Goal: Transaction & Acquisition: Purchase product/service

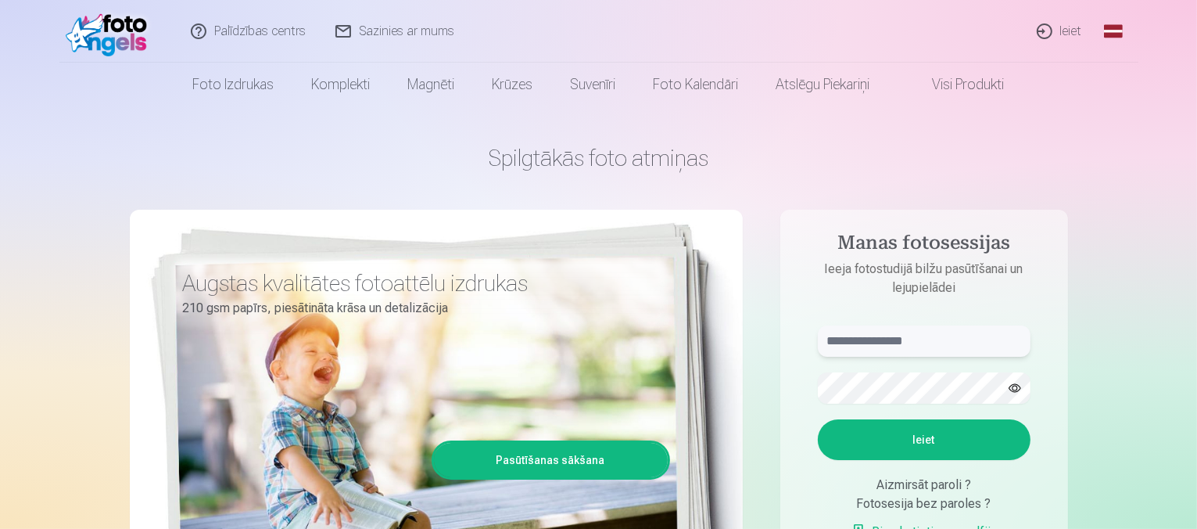
type input "**********"
click at [1068, 31] on link "Ieiet" at bounding box center [1060, 31] width 75 height 63
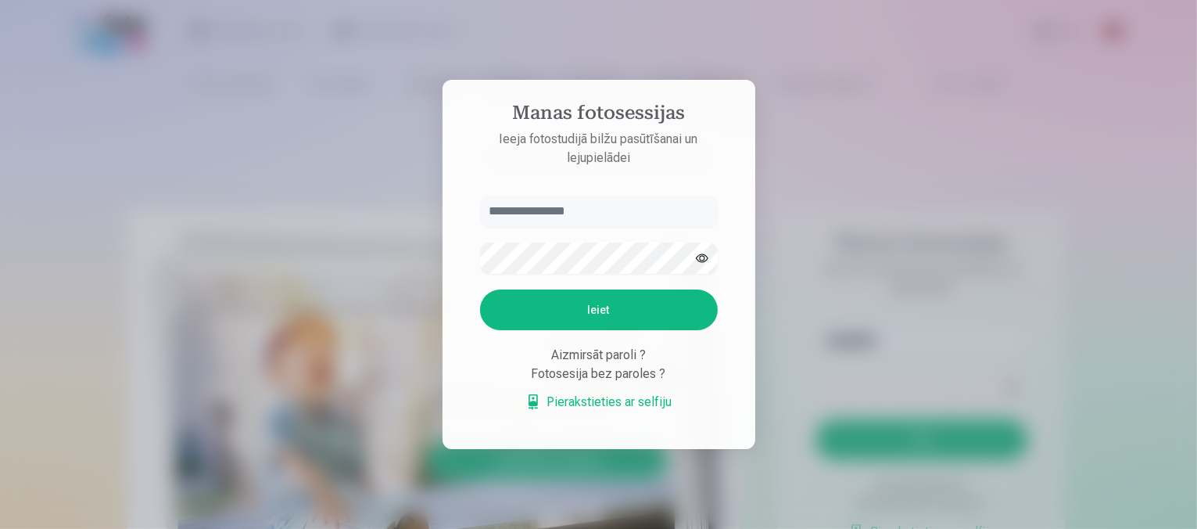
type input "**********"
click at [608, 318] on button "Ieiet" at bounding box center [601, 309] width 238 height 41
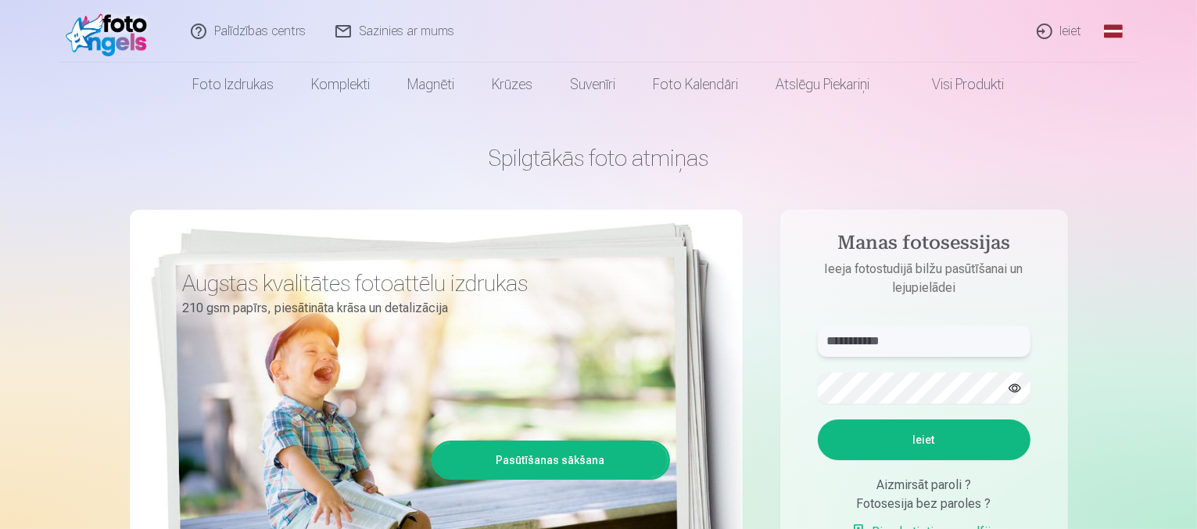
click at [862, 350] on input "**********" at bounding box center [924, 340] width 213 height 31
drag, startPoint x: 942, startPoint y: 346, endPoint x: 707, endPoint y: 315, distance: 236.7
click at [707, 315] on div "**********" at bounding box center [599, 391] width 938 height 571
type input "**********"
click at [793, 380] on aside "**********" at bounding box center [925, 425] width 288 height 430
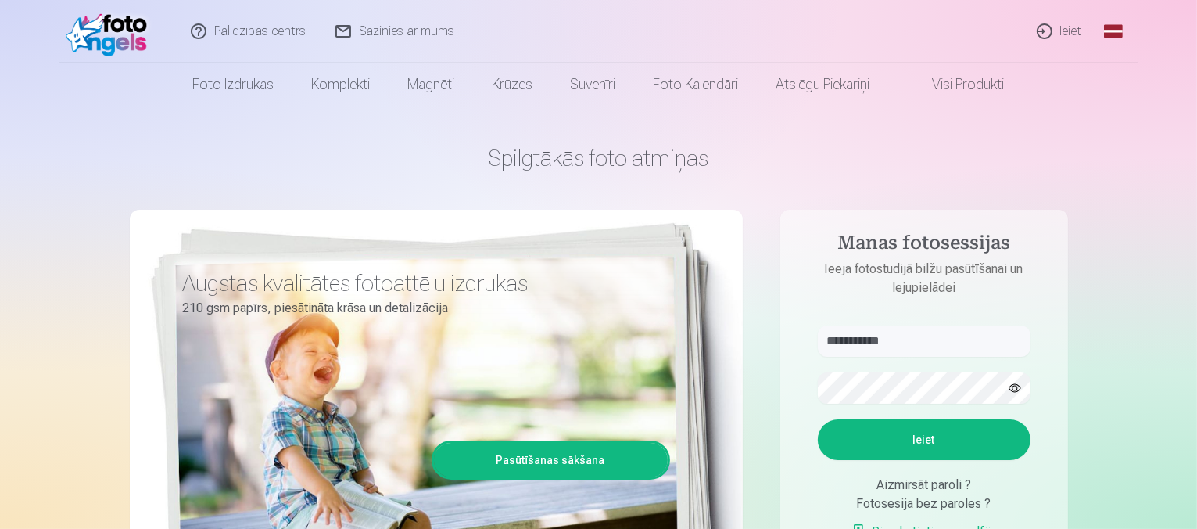
click at [950, 435] on button "Ieiet" at bounding box center [924, 439] width 213 height 41
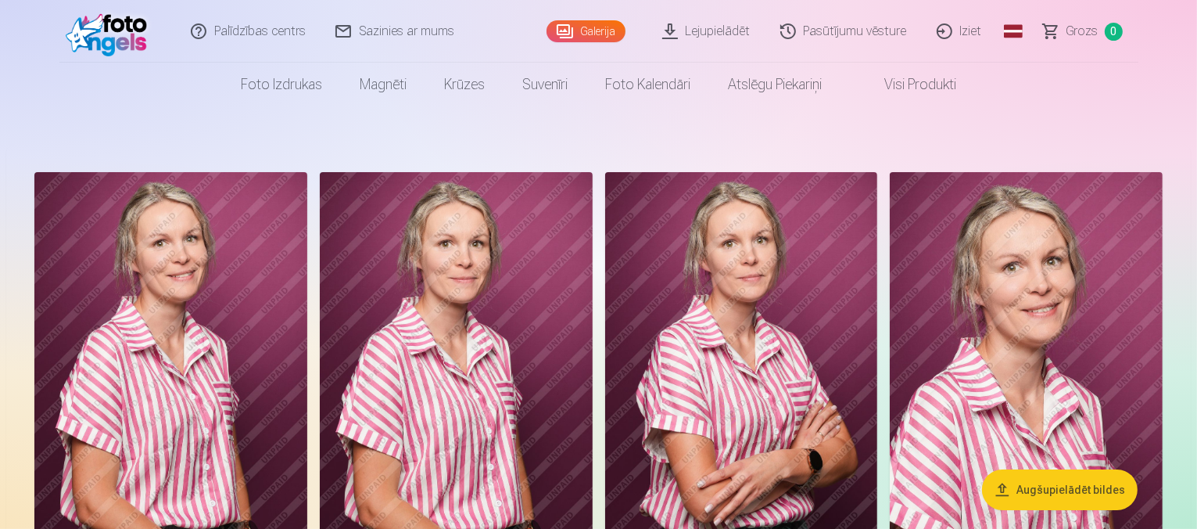
click at [1070, 486] on button "Augšupielādēt bildes" at bounding box center [1060, 489] width 156 height 41
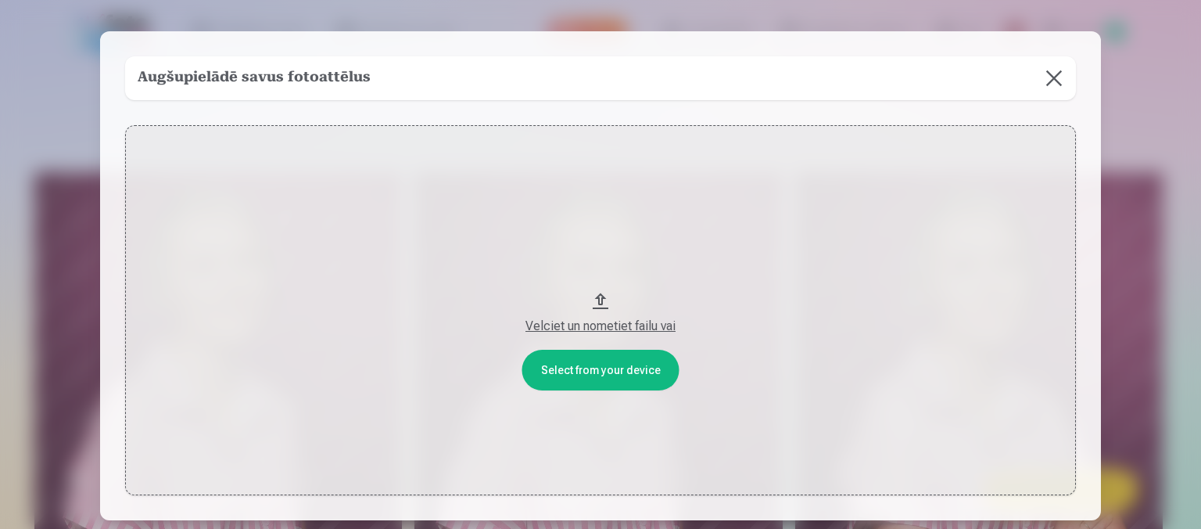
click at [606, 373] on button "Velciet un nometiet failu vai" at bounding box center [600, 310] width 951 height 370
click at [1148, 265] on div at bounding box center [600, 264] width 1201 height 529
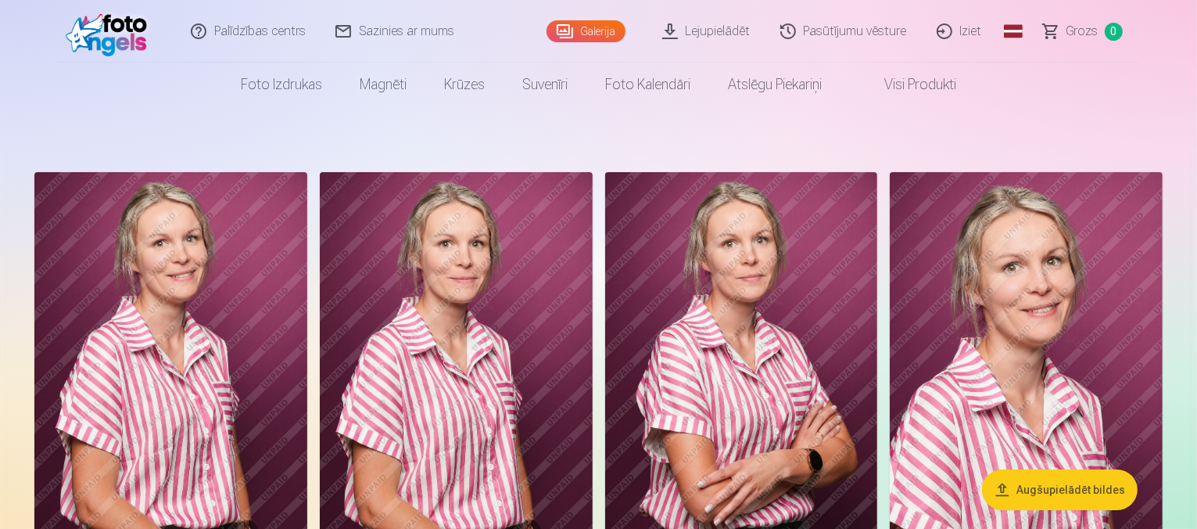
click at [205, 275] on img at bounding box center [170, 376] width 273 height 409
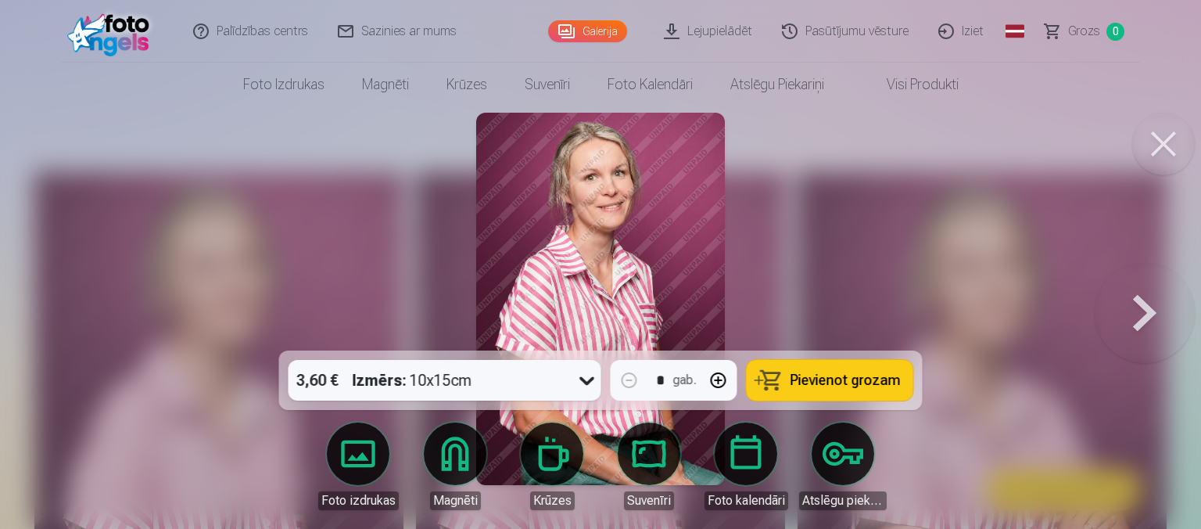
click at [1161, 138] on button at bounding box center [1163, 144] width 63 height 63
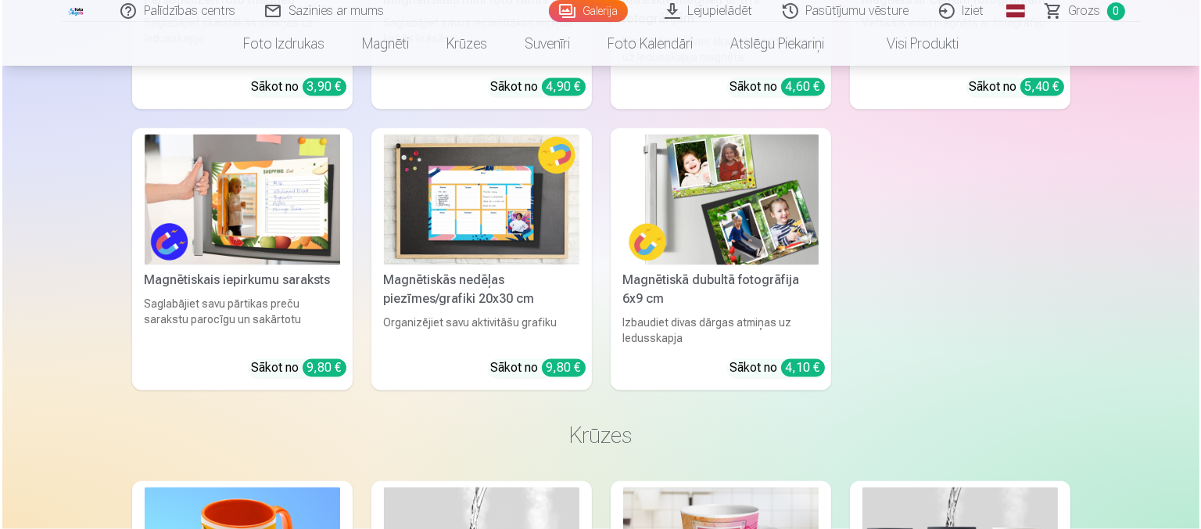
scroll to position [3128, 0]
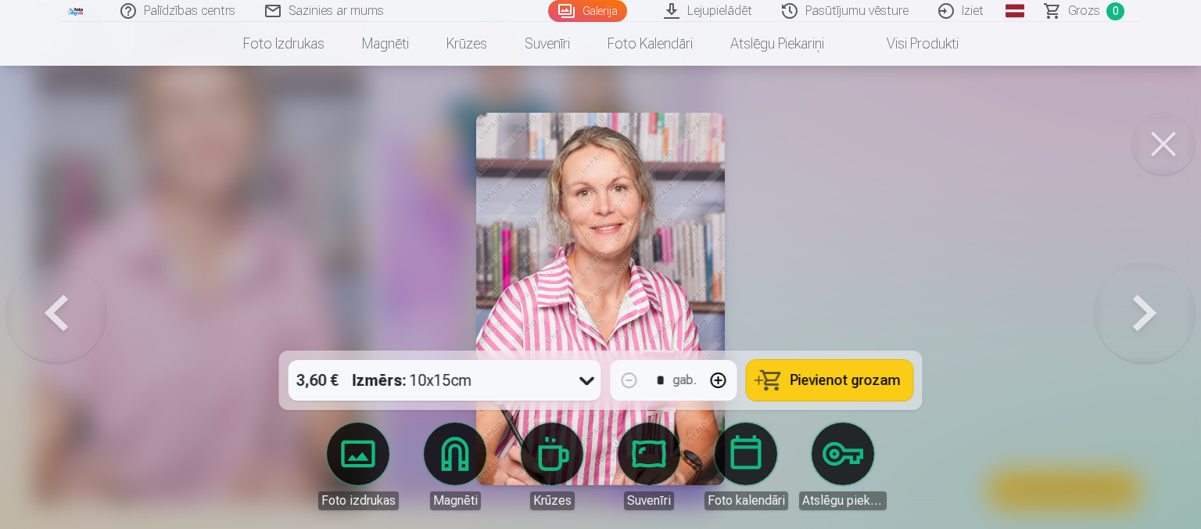
click at [603, 214] on img at bounding box center [600, 299] width 248 height 372
click at [611, 212] on img at bounding box center [600, 299] width 248 height 372
click at [734, 15] on link "Lejupielādēt" at bounding box center [709, 11] width 118 height 22
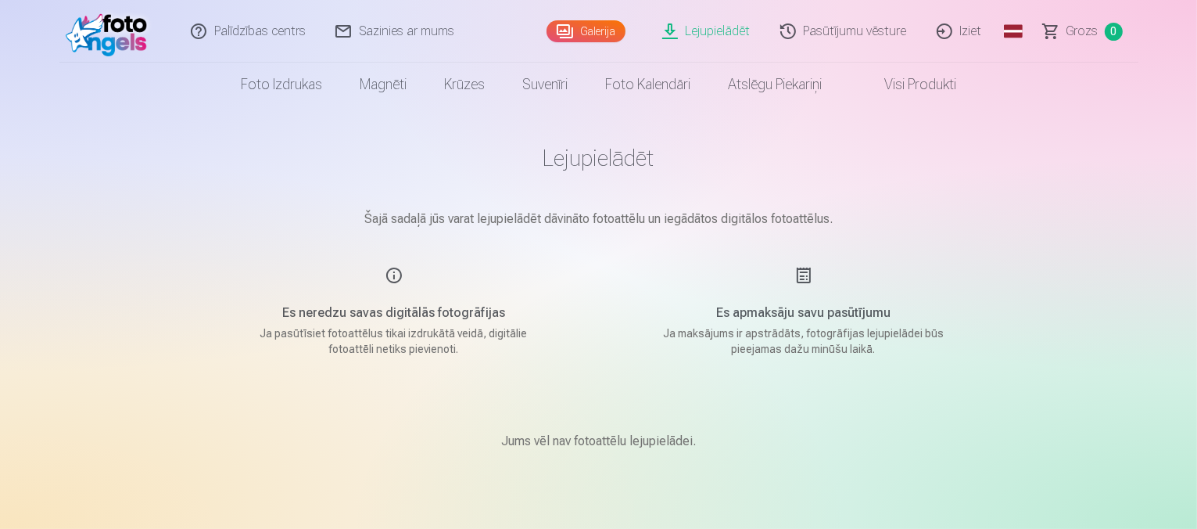
scroll to position [465, 0]
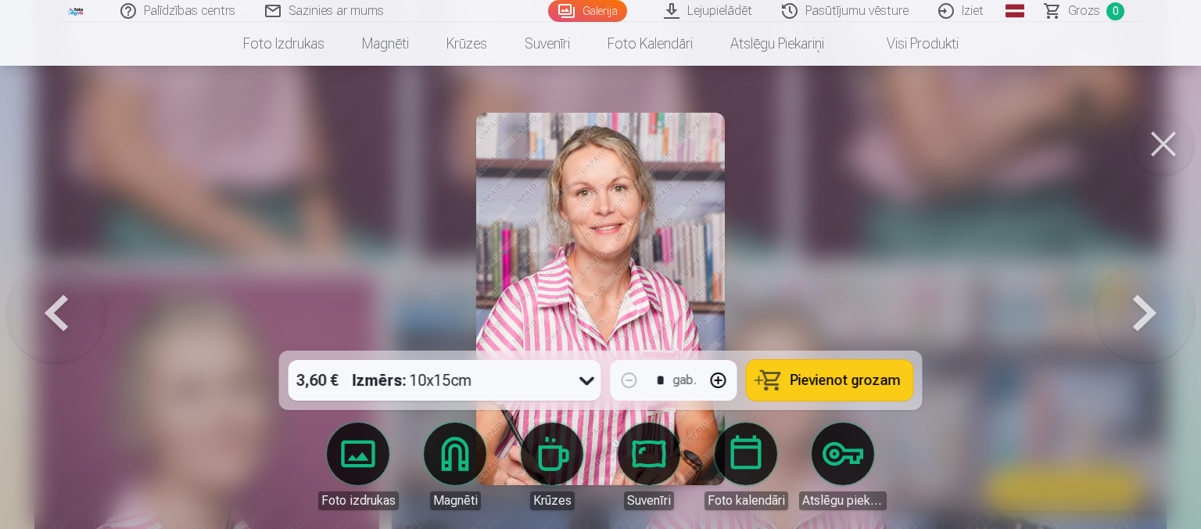
click at [1157, 146] on button at bounding box center [1163, 144] width 63 height 63
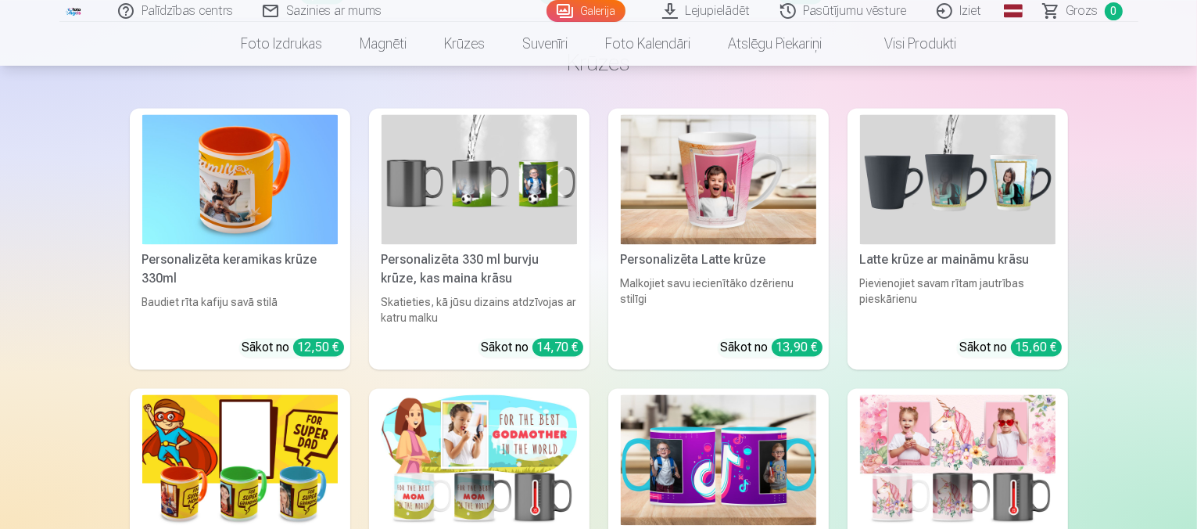
scroll to position [3202, 0]
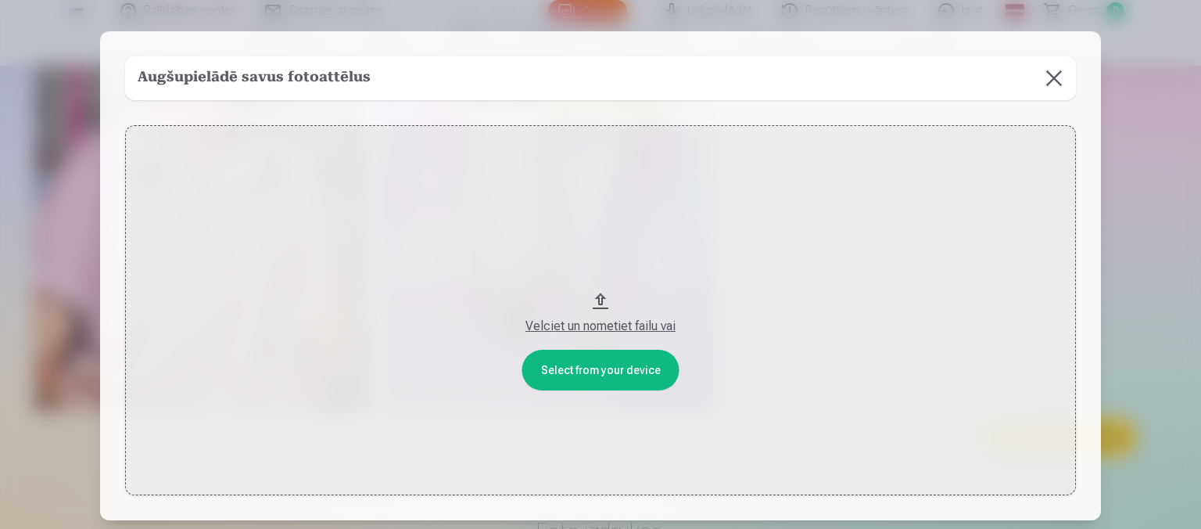
click at [615, 328] on div "Velciet un nometiet failu vai" at bounding box center [601, 326] width 920 height 19
drag, startPoint x: 602, startPoint y: 52, endPoint x: 825, endPoint y: 98, distance: 227.5
click at [827, 98] on div "Augšupielādē savus fotoattēlus Select from your device Velciet un nometiet fail…" at bounding box center [600, 275] width 1001 height 489
click at [298, 56] on div "Augšupielādē savus fotoattēlus" at bounding box center [600, 78] width 951 height 44
click at [303, 92] on div "Augšupielādē savus fotoattēlus" at bounding box center [600, 78] width 951 height 44
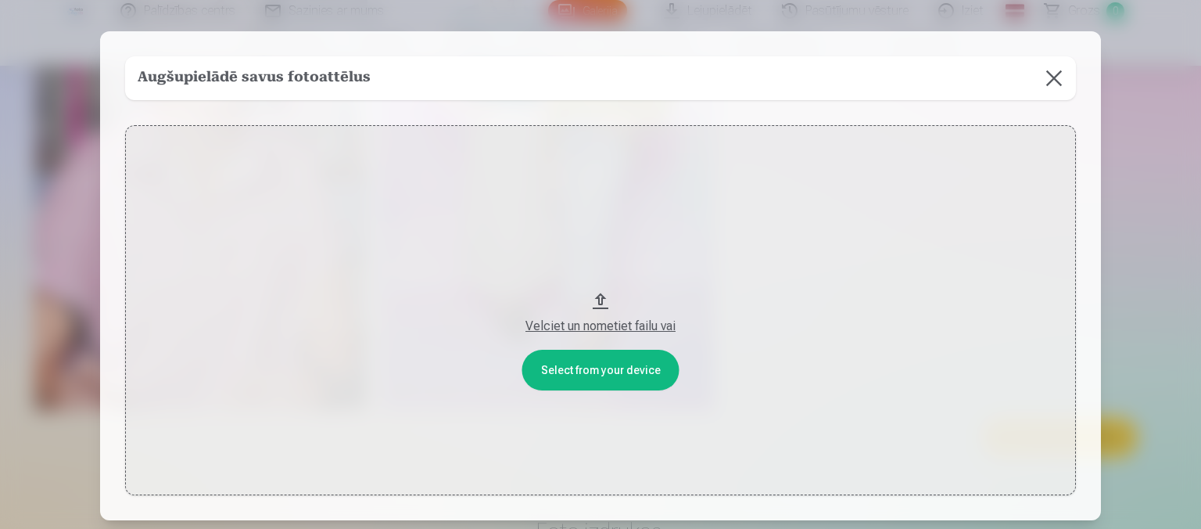
click at [313, 77] on h5 "Augšupielādē savus fotoattēlus" at bounding box center [254, 78] width 233 height 22
click at [1052, 81] on button at bounding box center [1054, 78] width 44 height 44
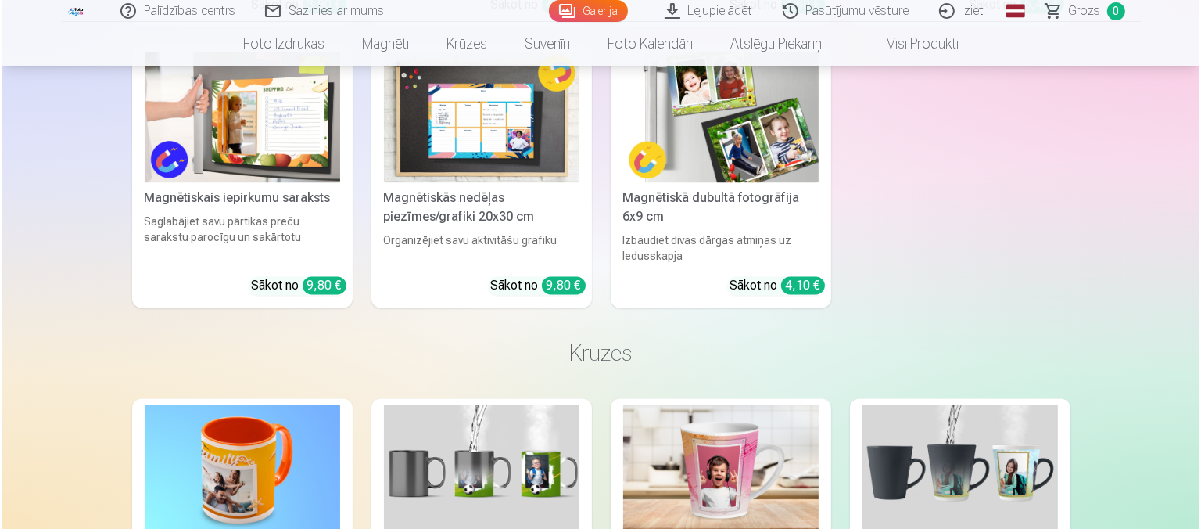
scroll to position [3063, 0]
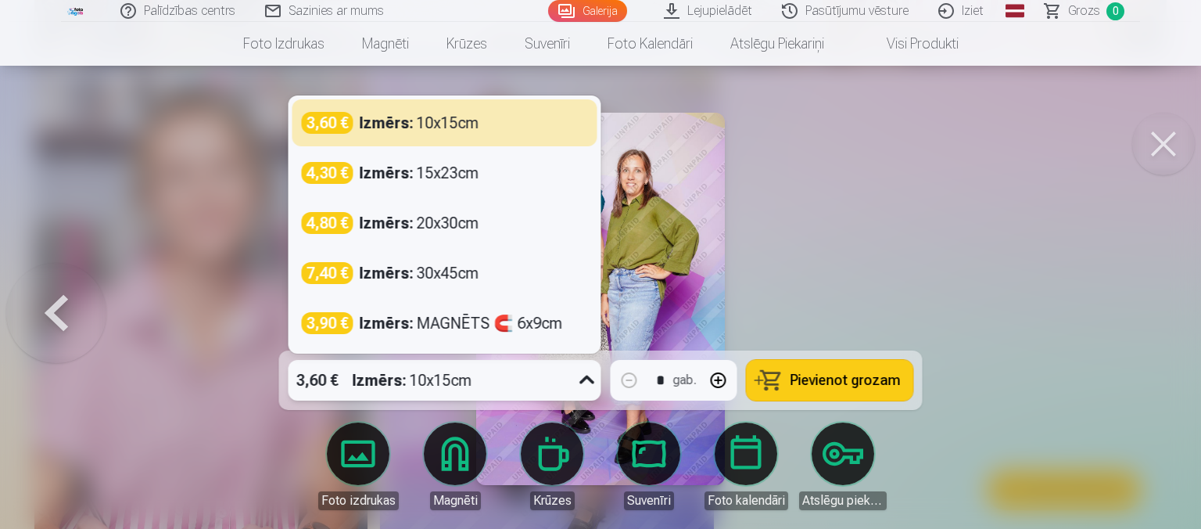
click at [504, 373] on div "3,60 € Izmērs : 10x15cm" at bounding box center [430, 380] width 283 height 41
click at [504, 380] on div "3,60 € Izmērs : 10x15cm" at bounding box center [430, 380] width 283 height 41
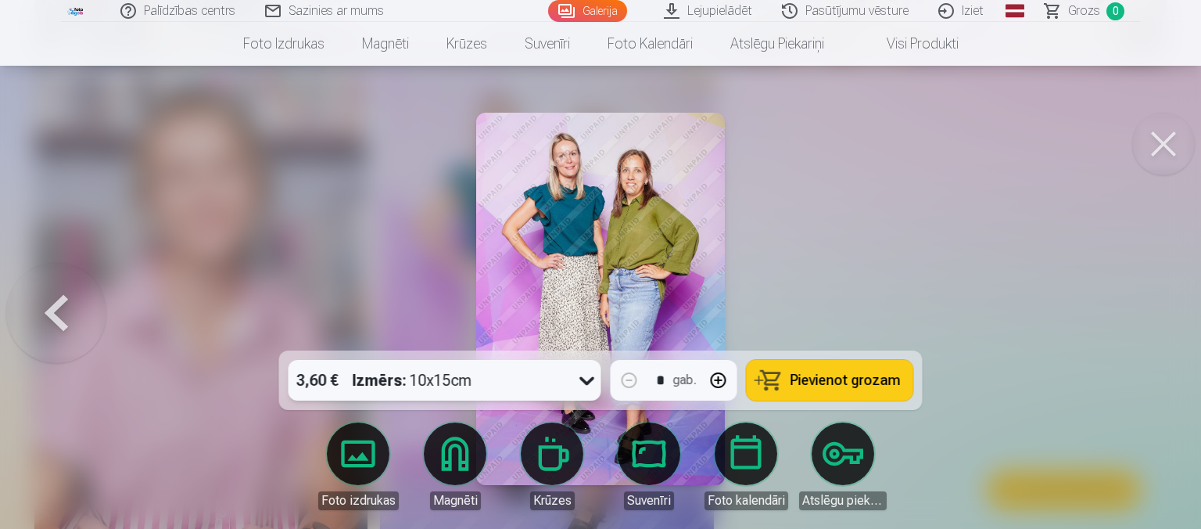
click at [803, 387] on span "Pievienot grozam" at bounding box center [846, 380] width 110 height 14
click at [1148, 142] on button at bounding box center [1163, 144] width 63 height 63
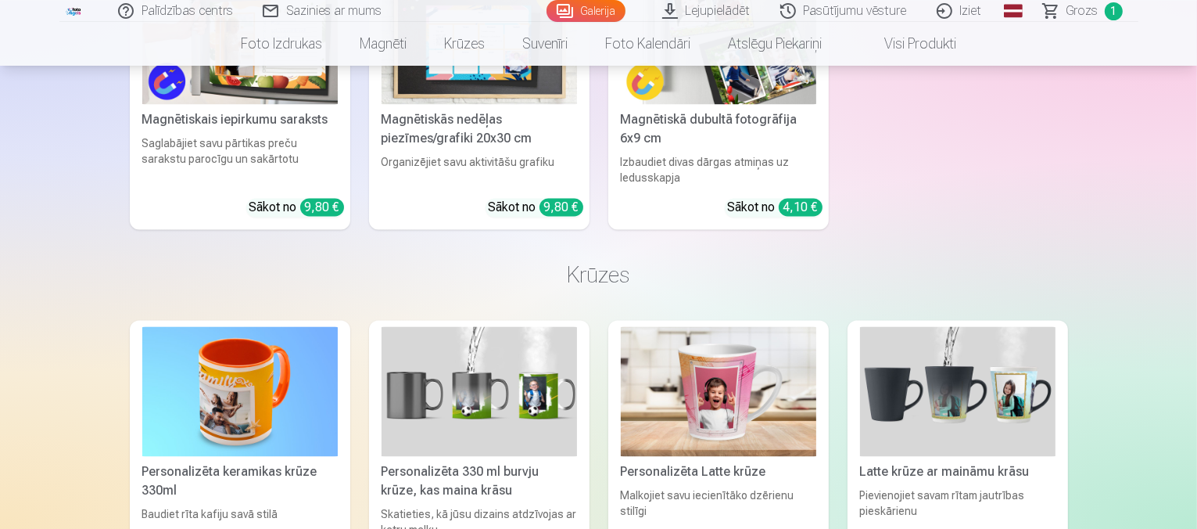
scroll to position [3055, 0]
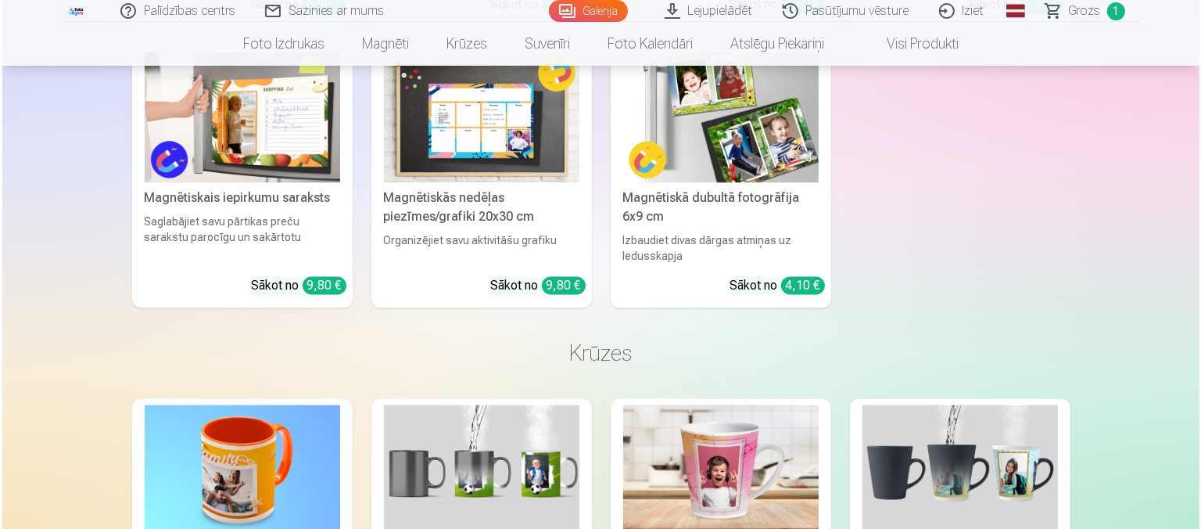
scroll to position [3063, 0]
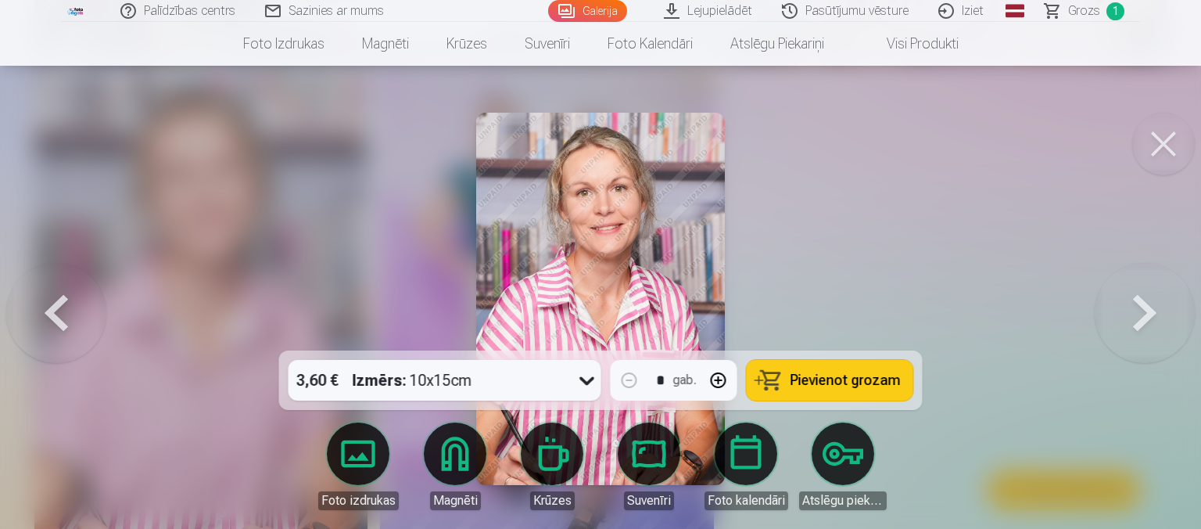
click at [1154, 140] on button at bounding box center [1163, 144] width 63 height 63
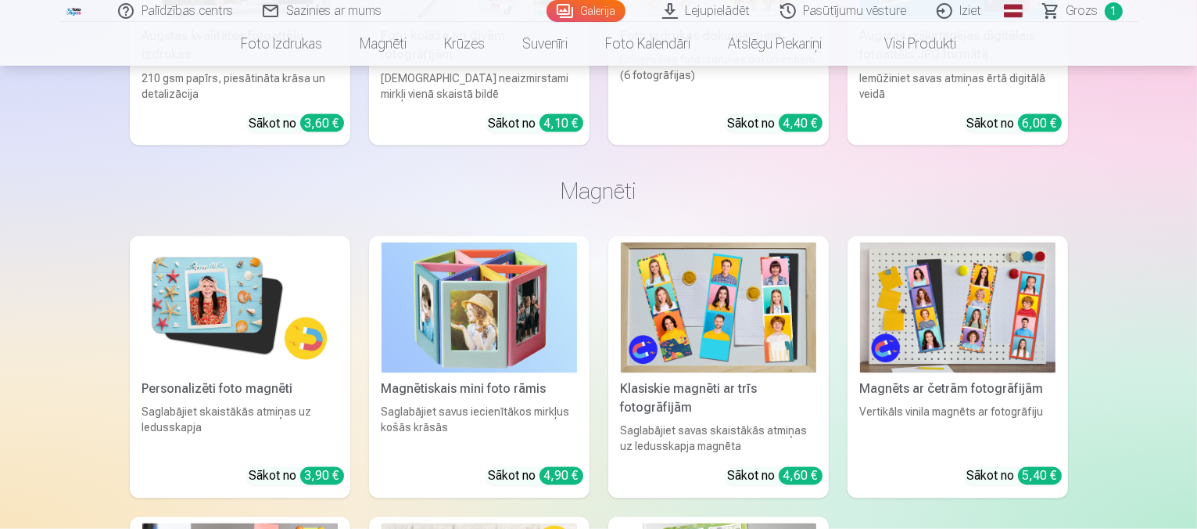
scroll to position [3133, 0]
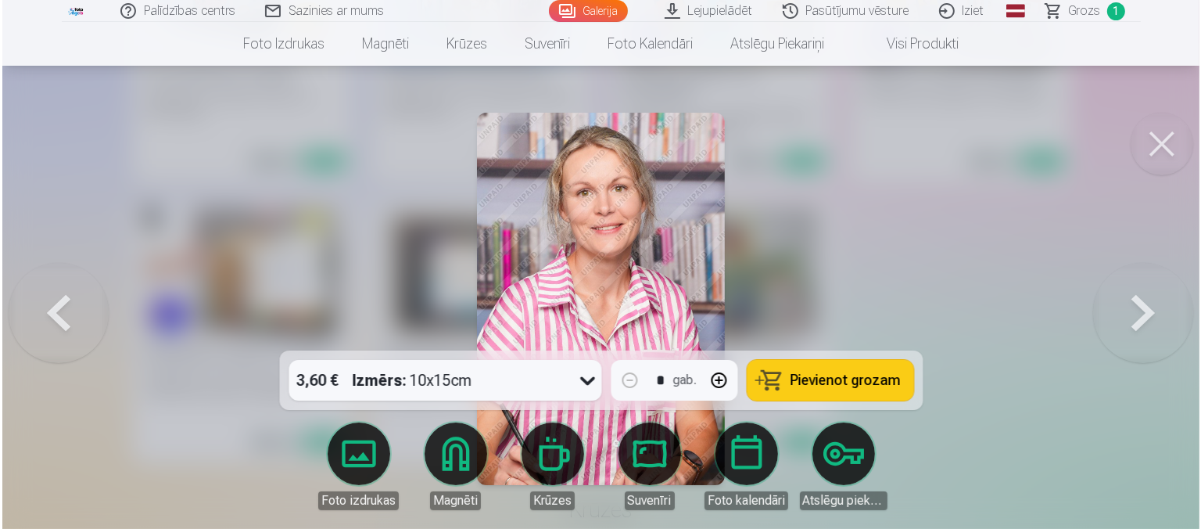
scroll to position [2906, 0]
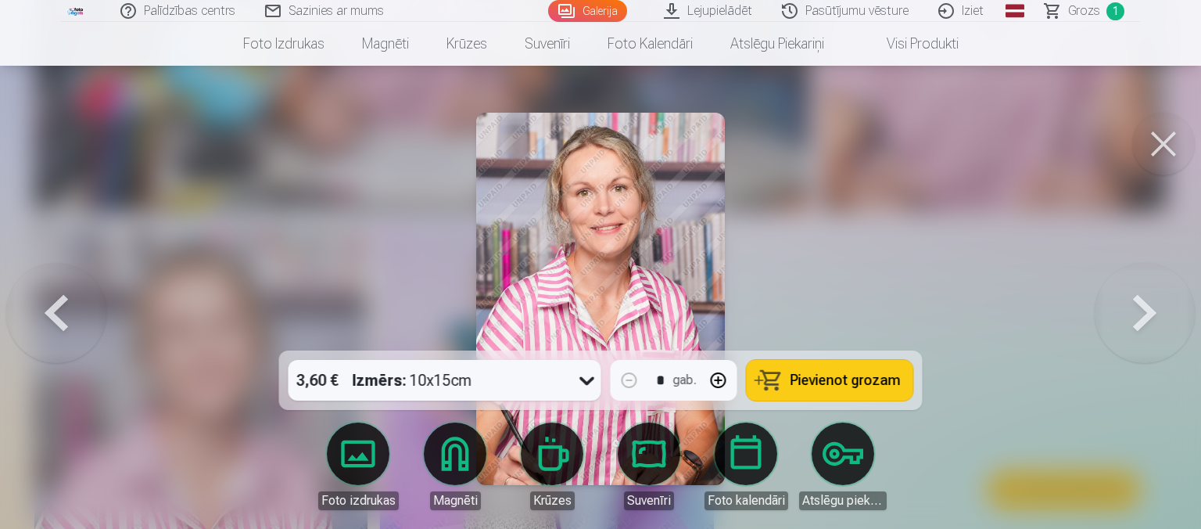
click at [1154, 139] on button at bounding box center [1163, 144] width 63 height 63
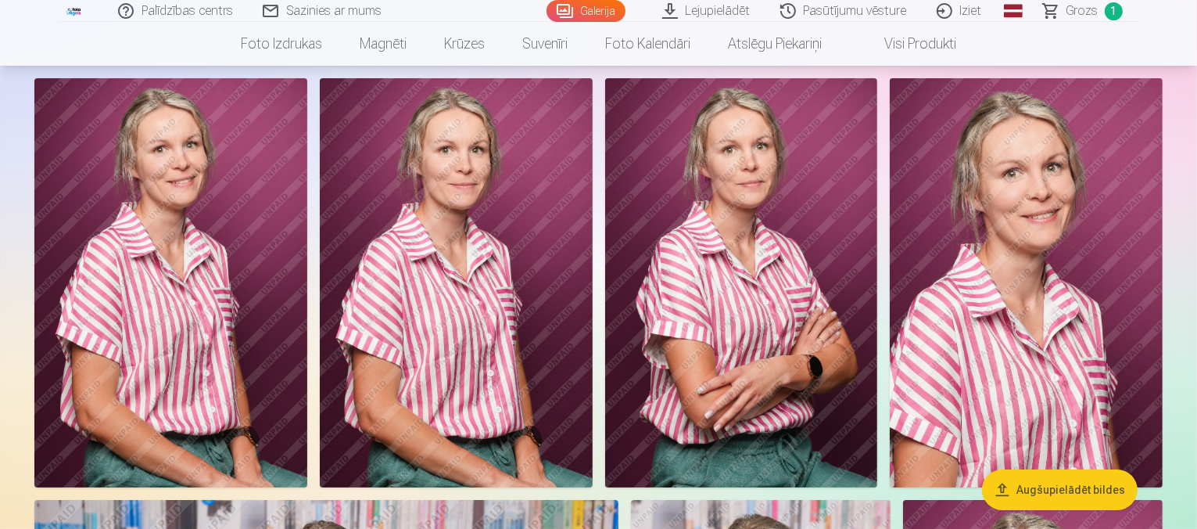
scroll to position [156, 0]
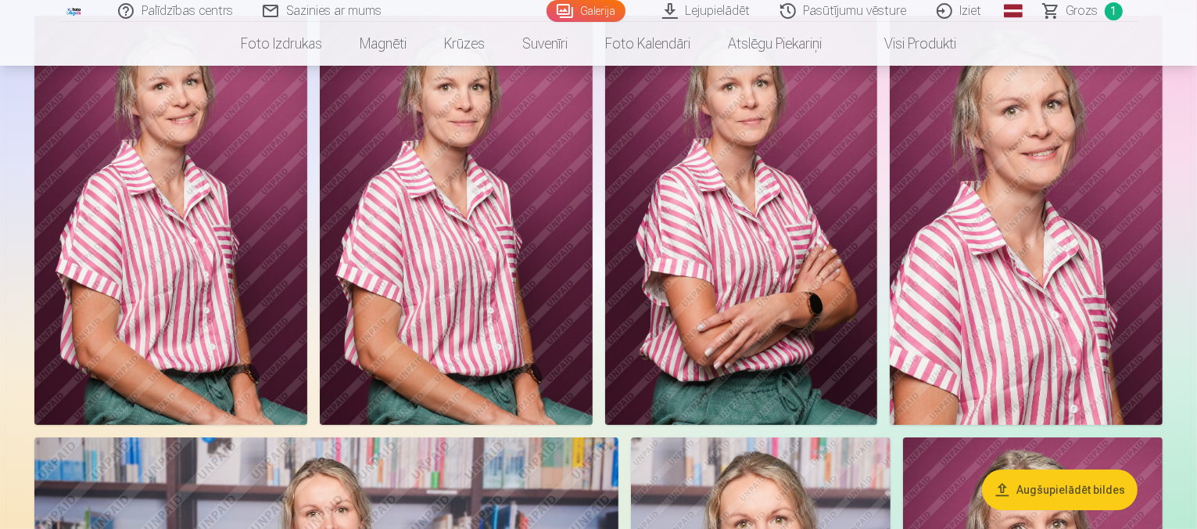
click at [878, 299] on img at bounding box center [741, 220] width 273 height 409
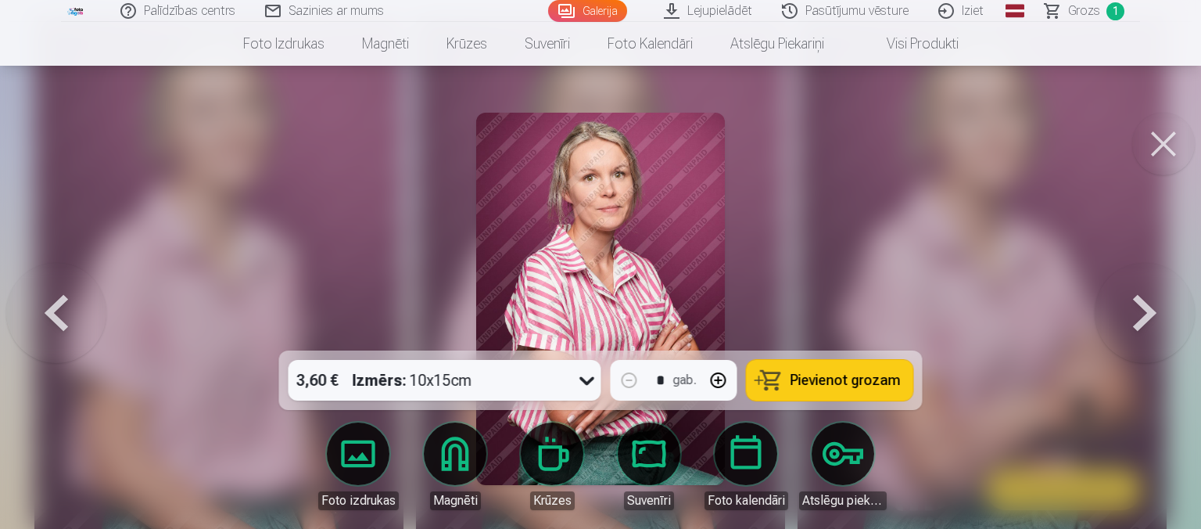
click at [835, 384] on span "Pievienot grozam" at bounding box center [846, 380] width 110 height 14
click at [1158, 142] on button at bounding box center [1163, 144] width 63 height 63
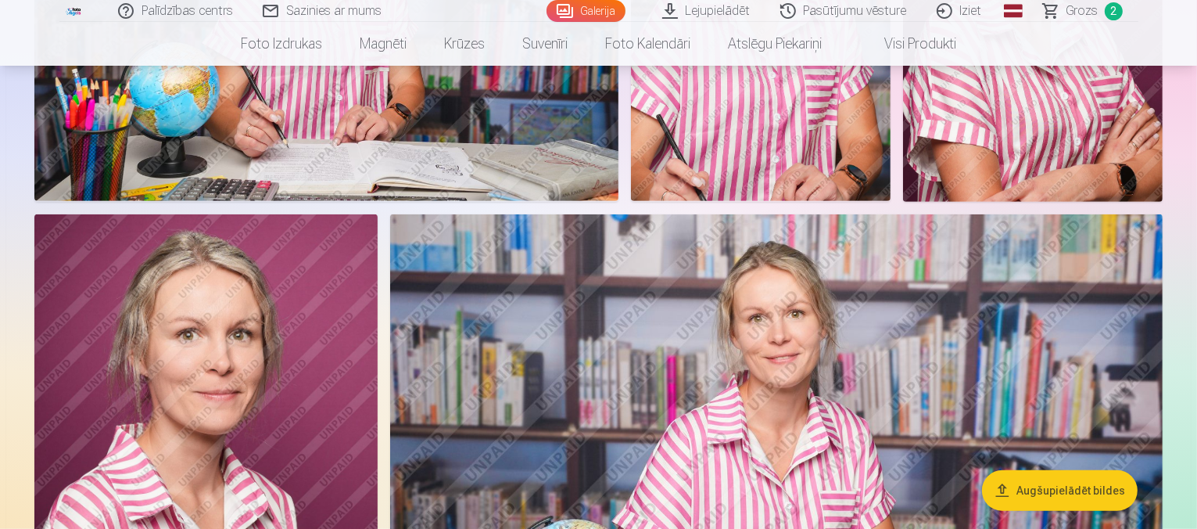
click at [619, 201] on img at bounding box center [326, 6] width 584 height 389
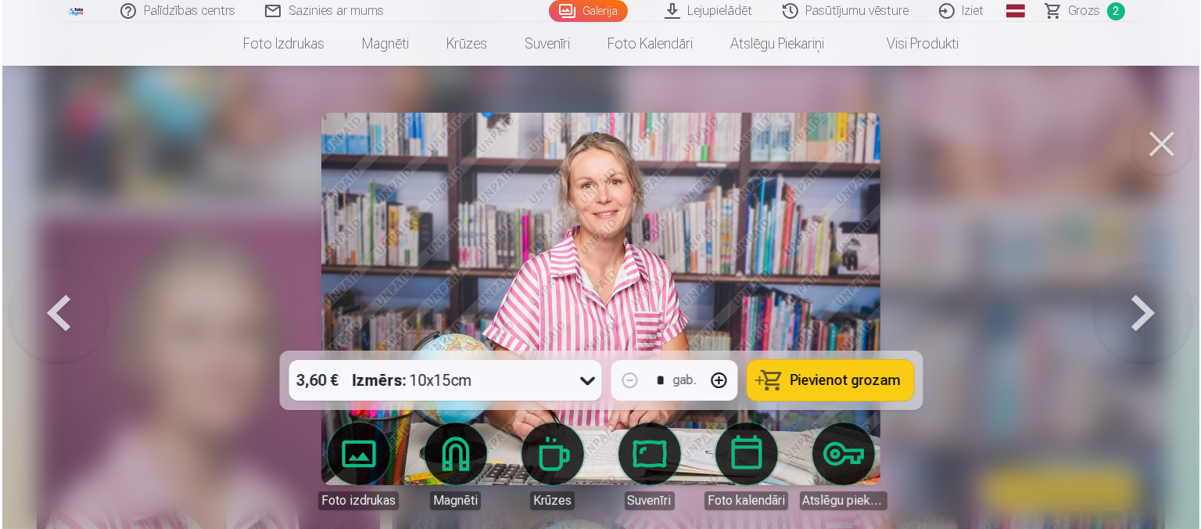
scroll to position [784, 0]
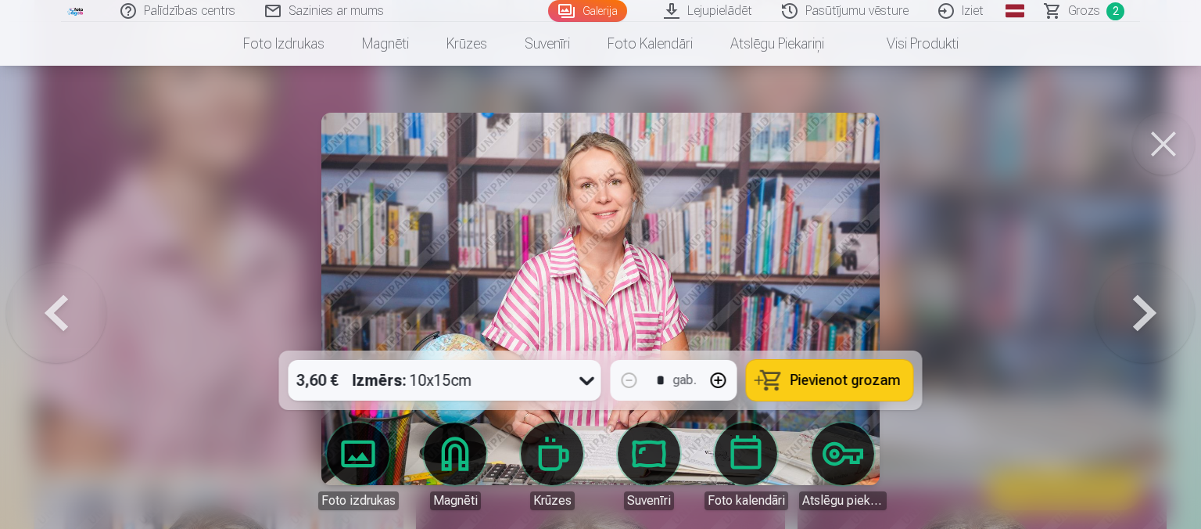
click at [847, 381] on span "Pievienot grozam" at bounding box center [846, 380] width 110 height 14
click at [1157, 139] on button at bounding box center [1163, 144] width 63 height 63
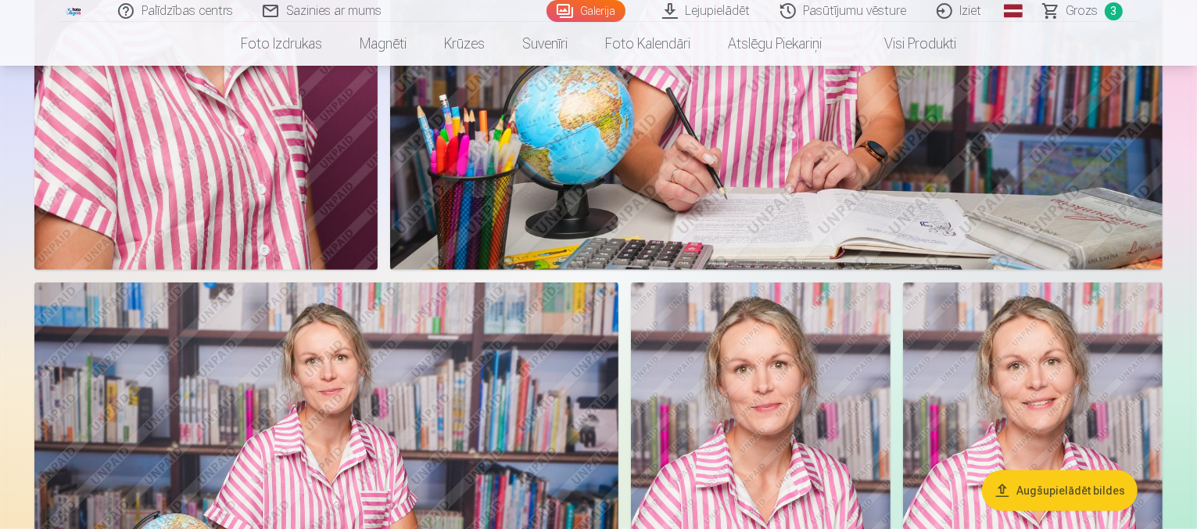
scroll to position [1173, 0]
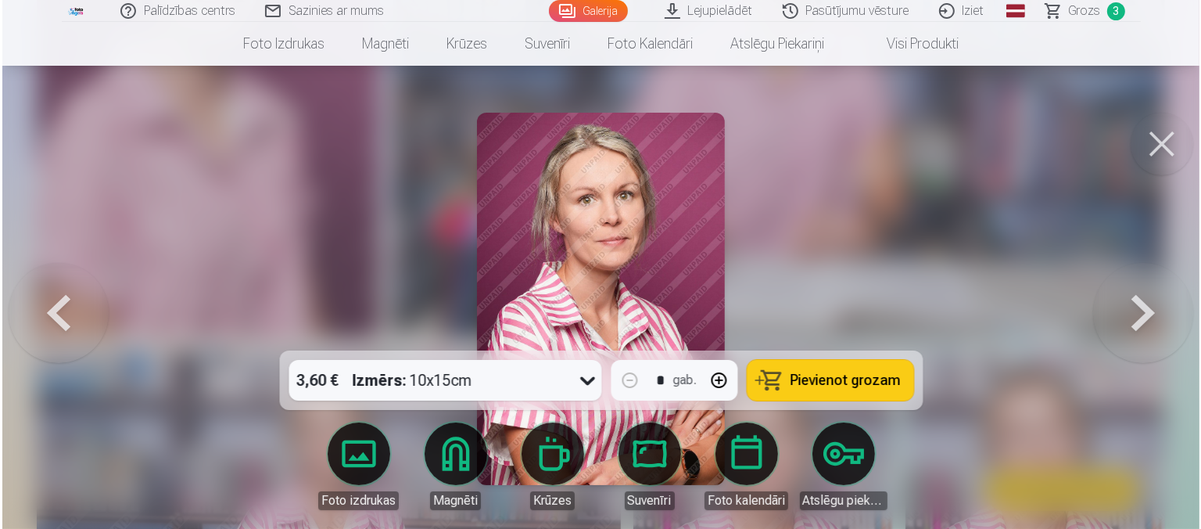
scroll to position [1175, 0]
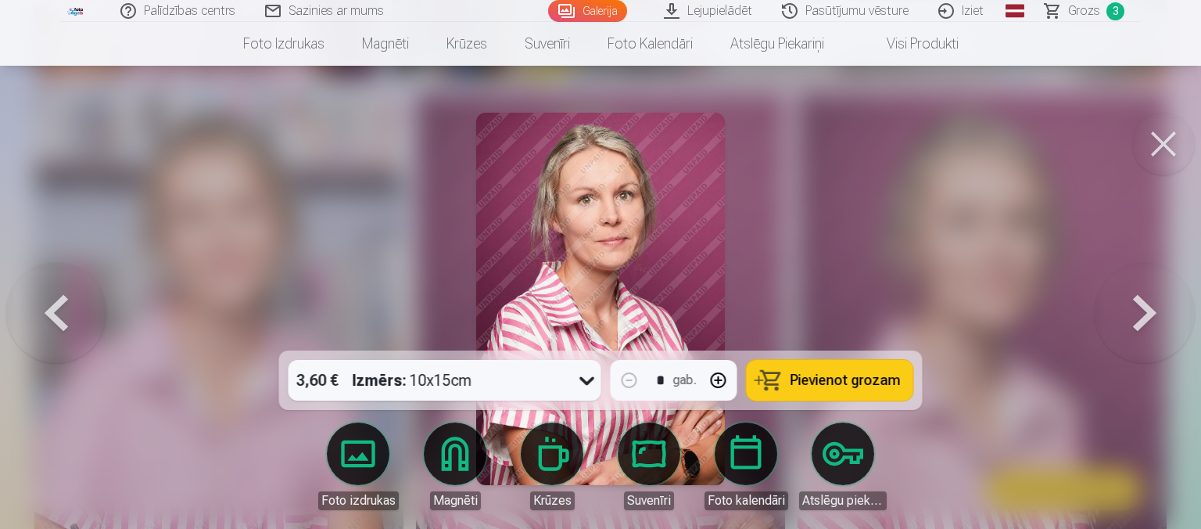
click at [873, 386] on span "Pievienot grozam" at bounding box center [846, 380] width 110 height 14
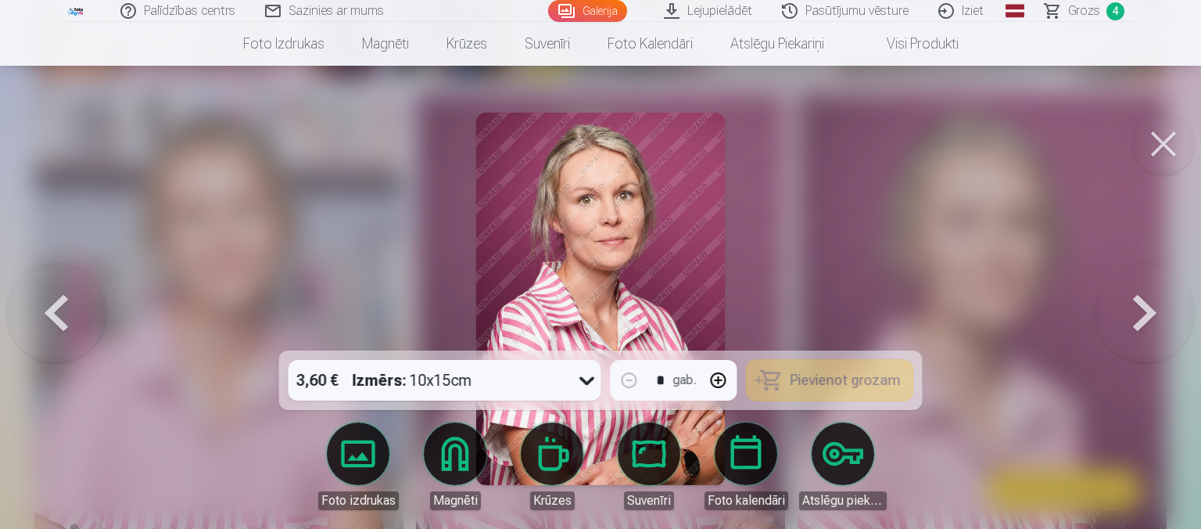
click at [1156, 136] on button at bounding box center [1163, 144] width 63 height 63
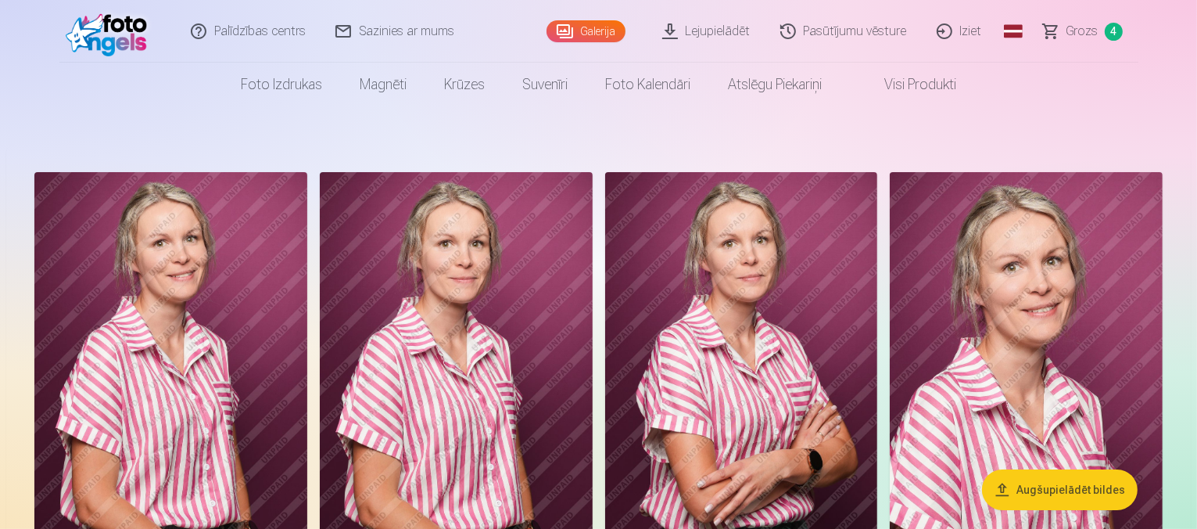
click at [726, 34] on link "Lejupielādēt" at bounding box center [707, 31] width 118 height 63
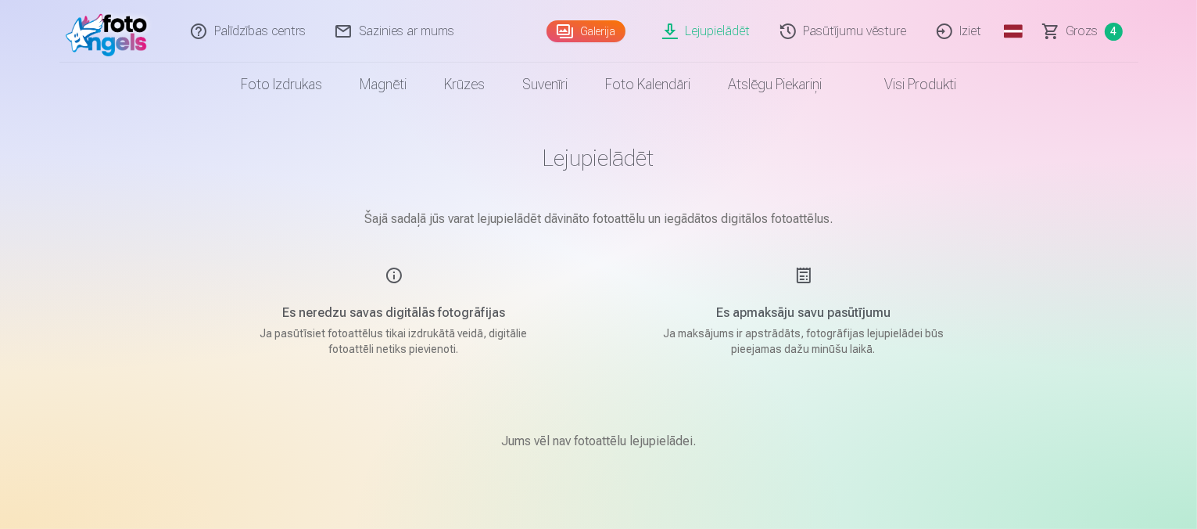
click at [1078, 31] on span "Grozs" at bounding box center [1083, 31] width 32 height 19
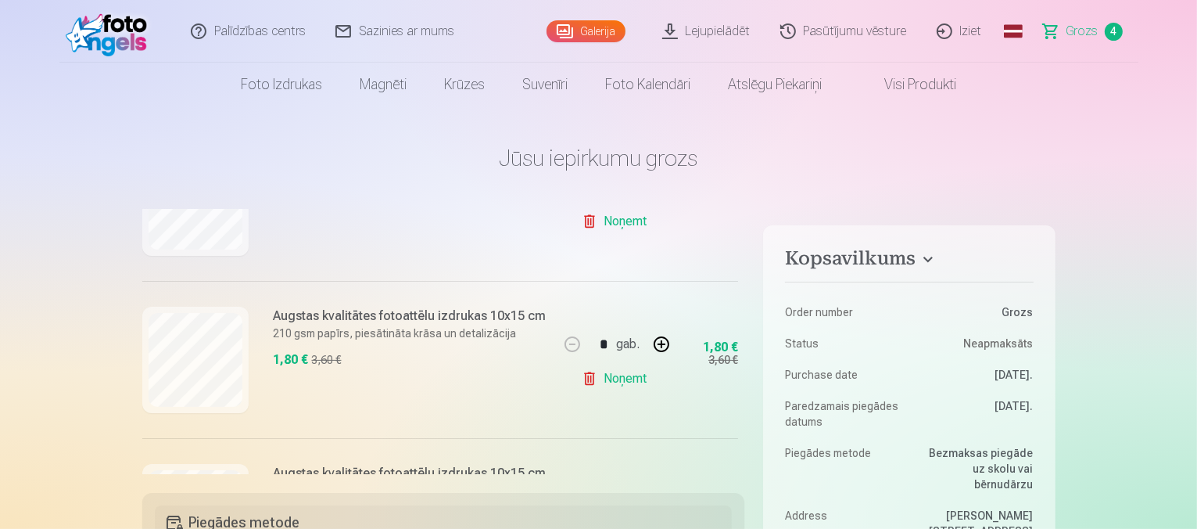
scroll to position [558, 0]
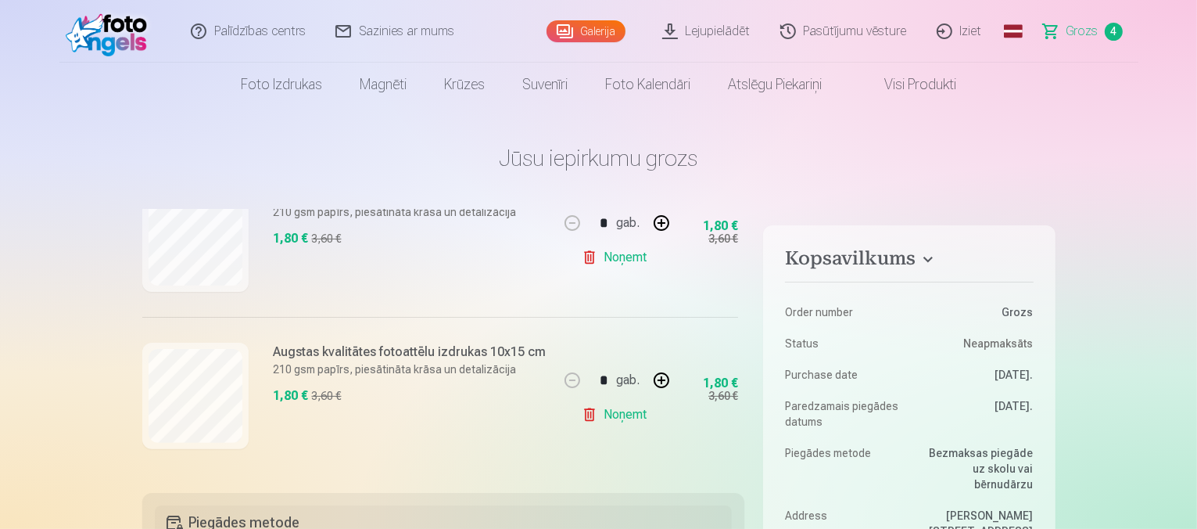
click at [610, 409] on link "Noņemt" at bounding box center [617, 414] width 71 height 31
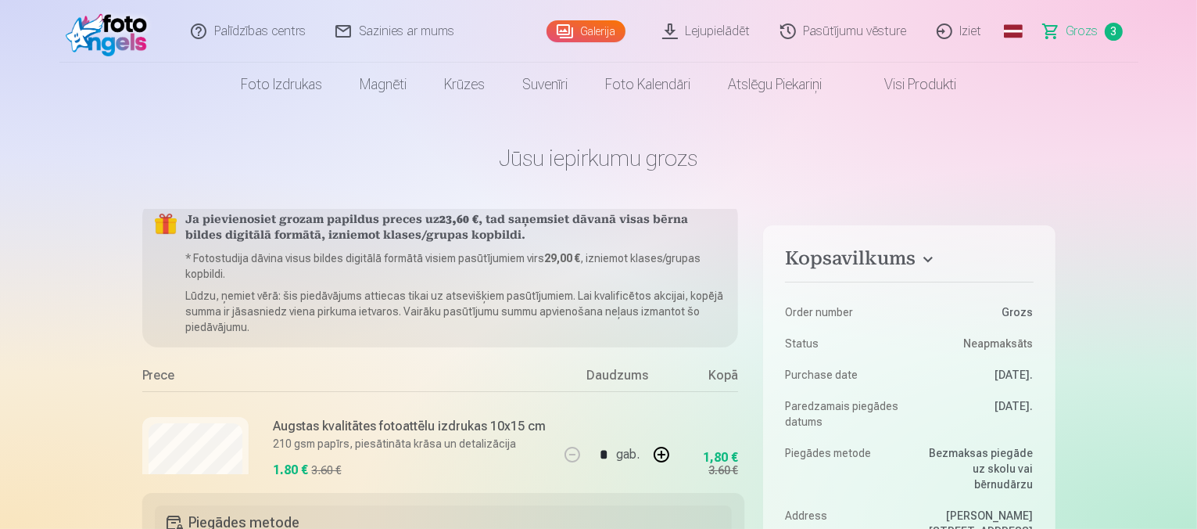
scroll to position [0, 0]
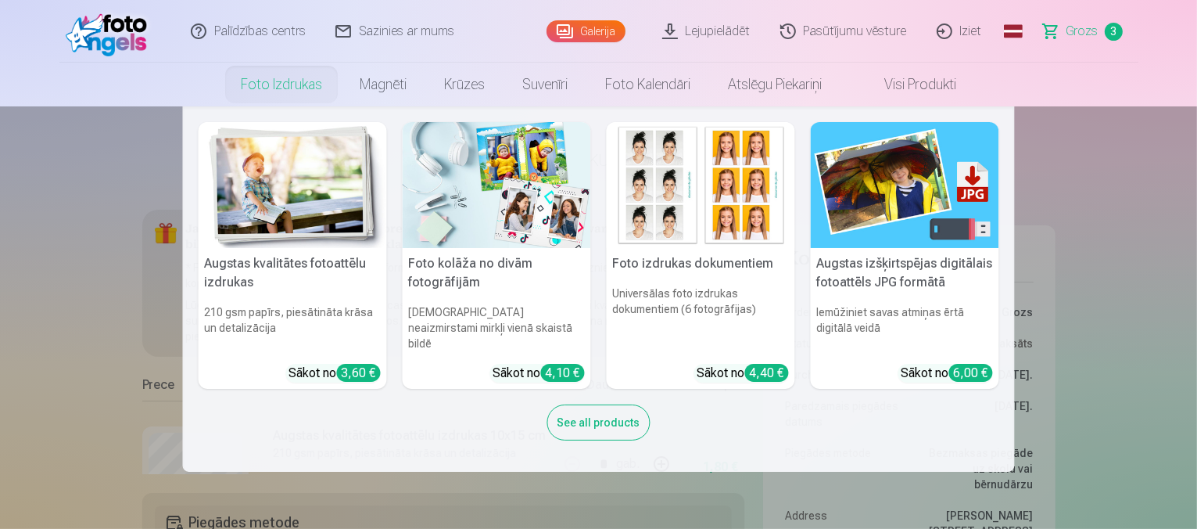
click at [723, 231] on img at bounding box center [701, 185] width 188 height 126
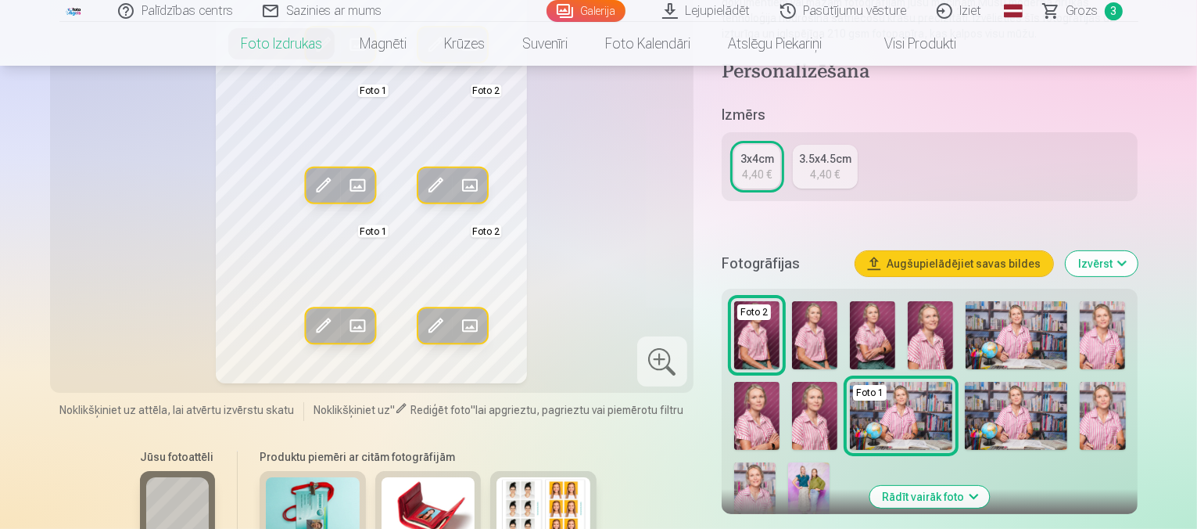
scroll to position [156, 0]
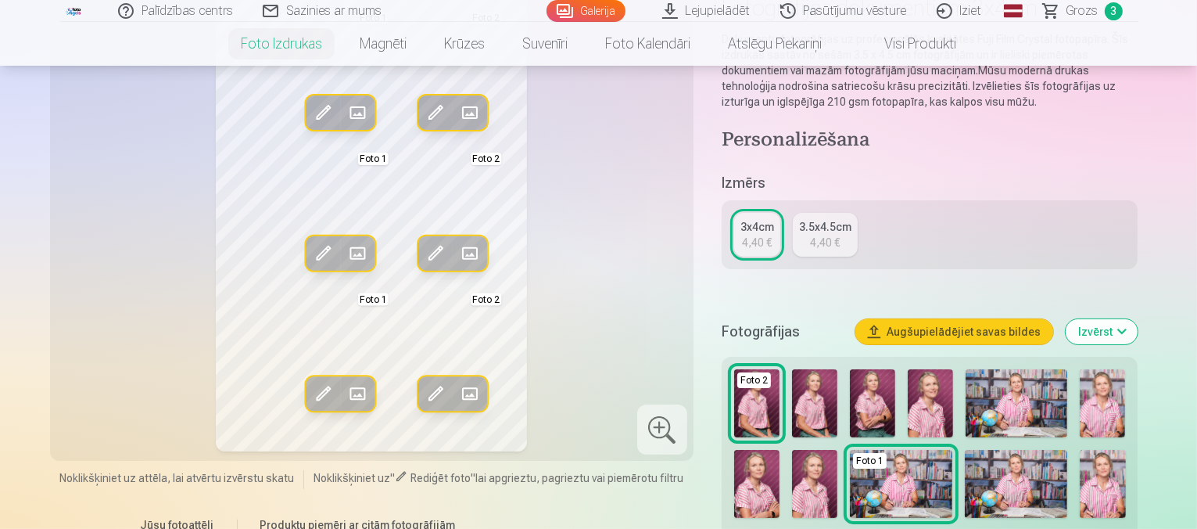
click at [792, 483] on img at bounding box center [814, 484] width 45 height 68
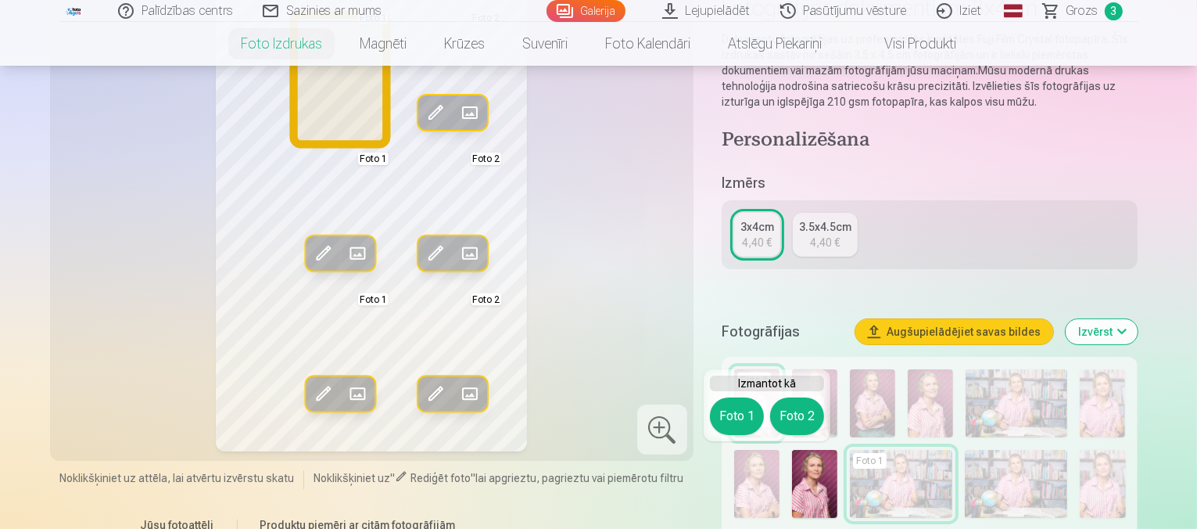
click at [735, 411] on button "Foto 1" at bounding box center [737, 416] width 54 height 38
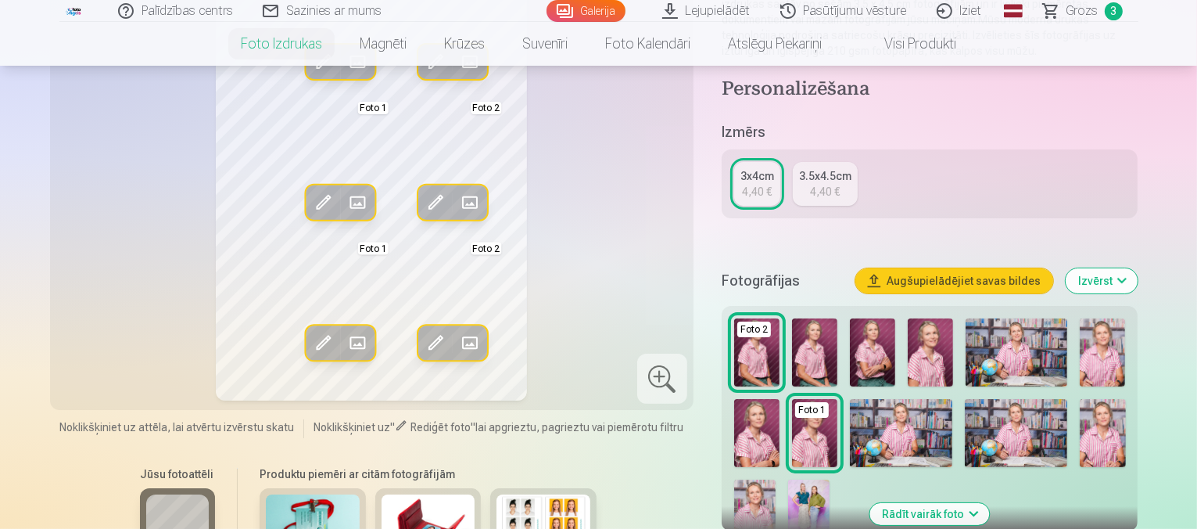
scroll to position [235, 0]
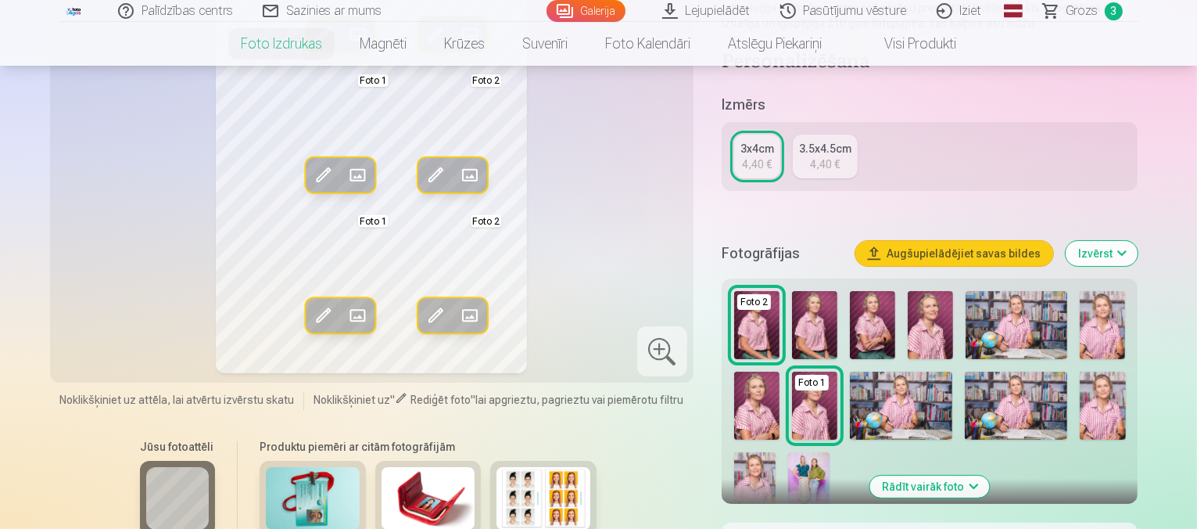
click at [824, 336] on img at bounding box center [814, 325] width 45 height 68
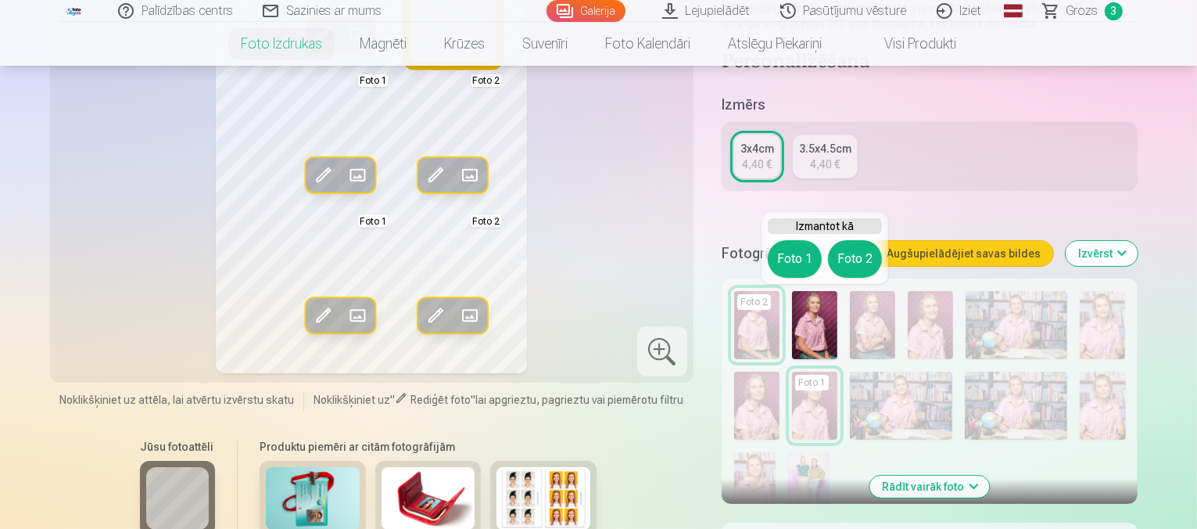
click at [839, 256] on button "Foto 2" at bounding box center [855, 259] width 54 height 38
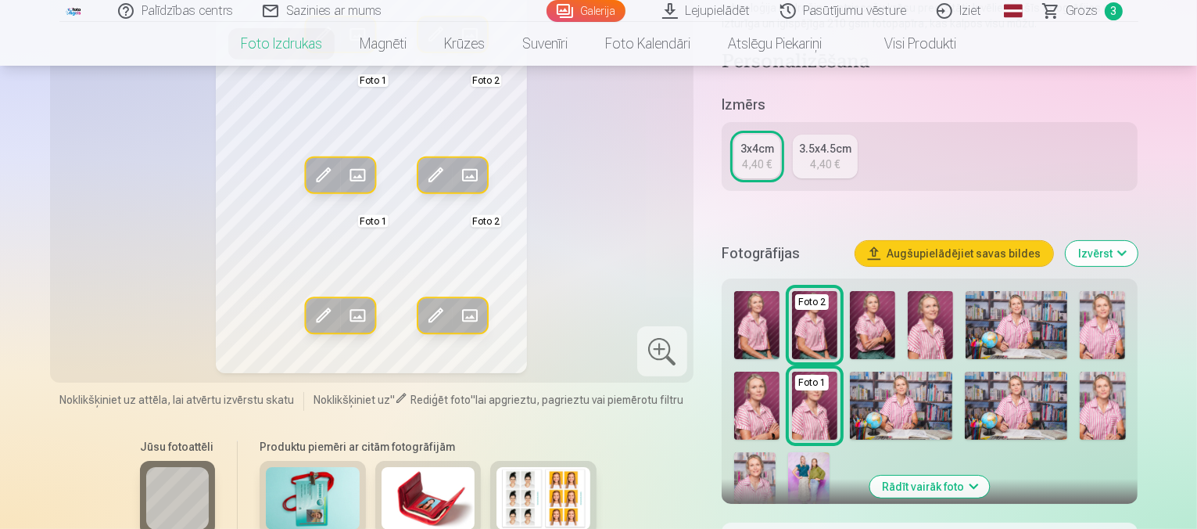
scroll to position [78, 0]
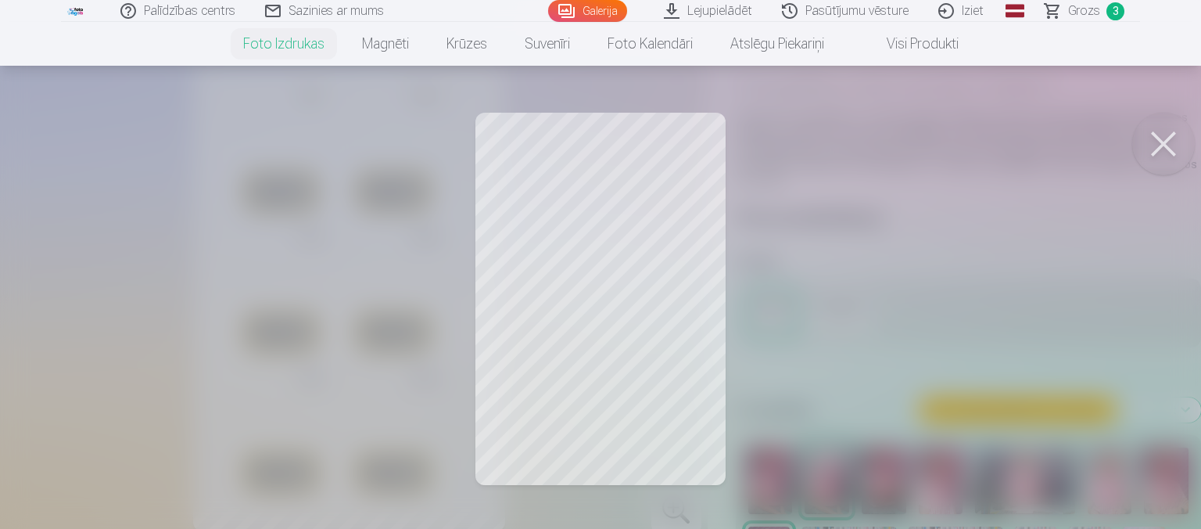
click at [1162, 143] on button at bounding box center [1163, 144] width 63 height 63
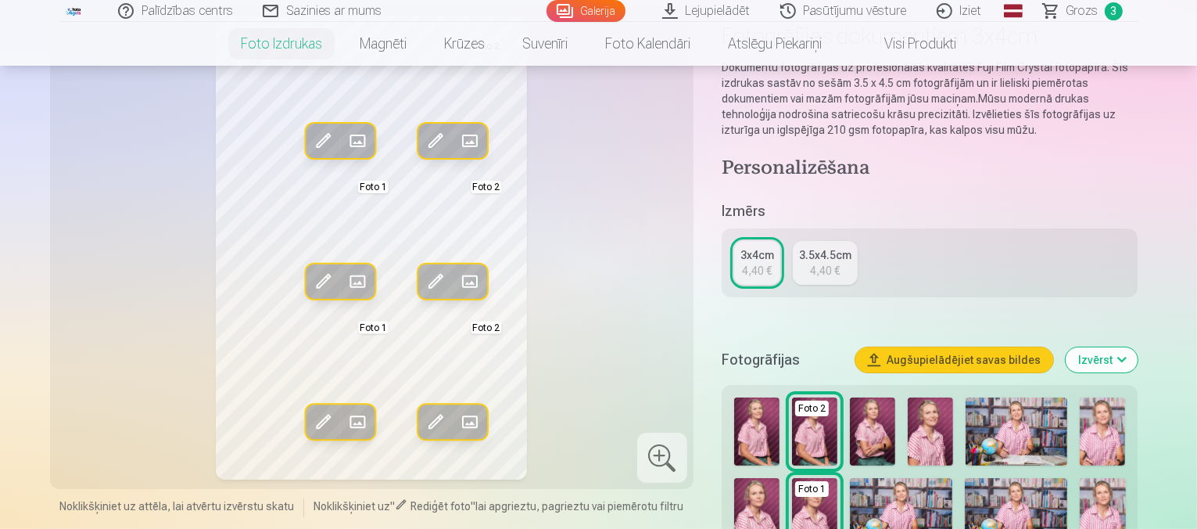
scroll to position [156, 0]
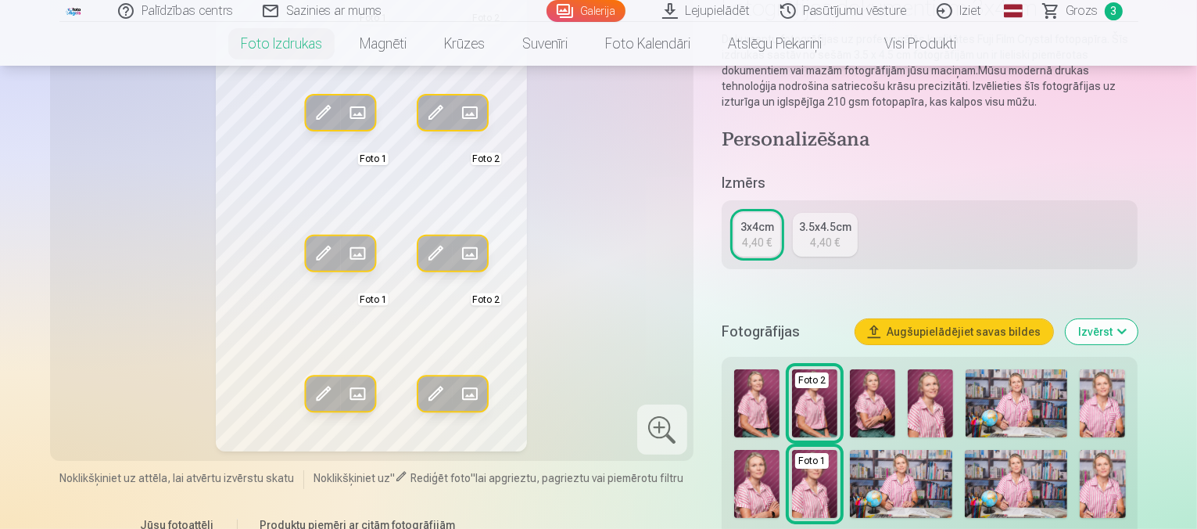
click at [1086, 15] on span "Grozs" at bounding box center [1083, 11] width 32 height 19
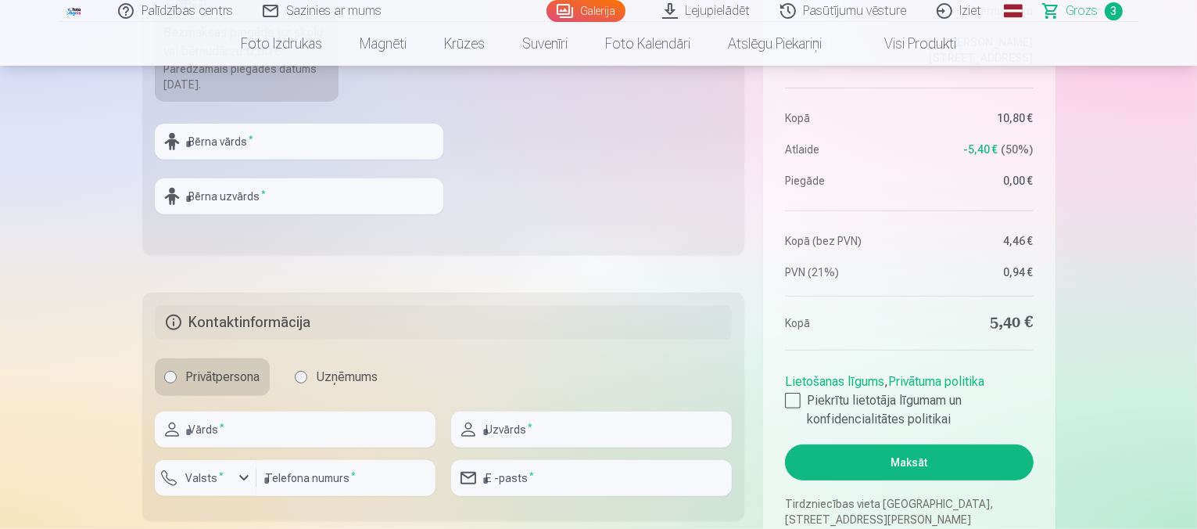
scroll to position [704, 0]
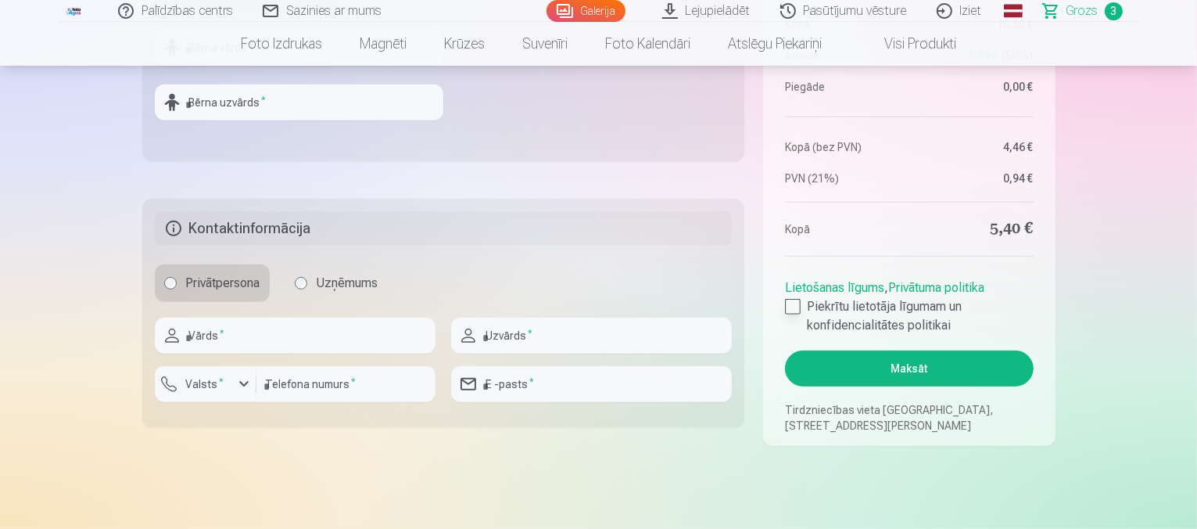
click at [793, 304] on div at bounding box center [793, 307] width 16 height 16
click at [293, 343] on input "text" at bounding box center [295, 336] width 281 height 36
type input "*"
type input "*****"
click at [608, 328] on input "text" at bounding box center [591, 336] width 281 height 36
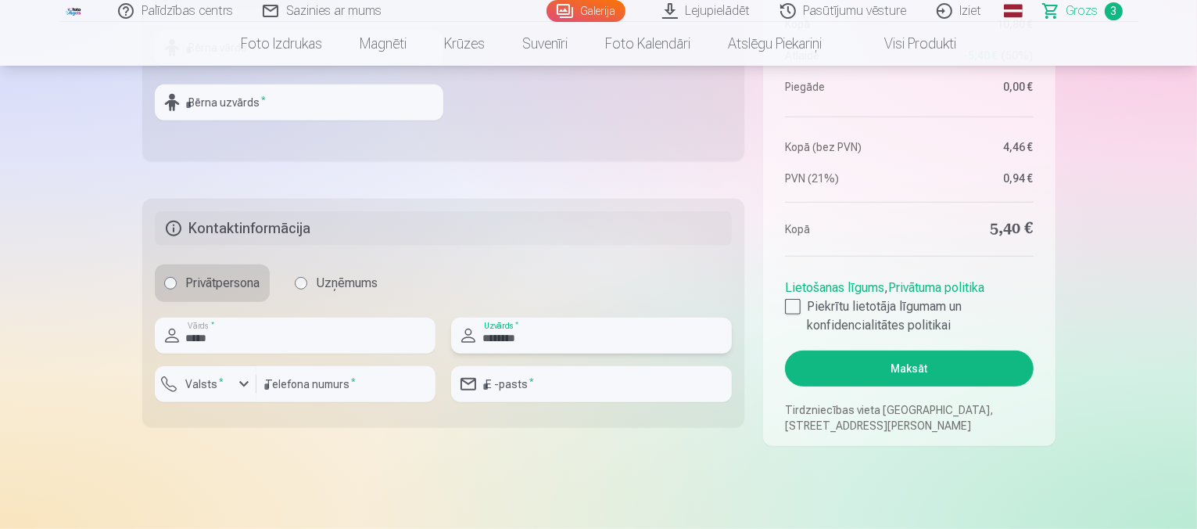
type input "********"
drag, startPoint x: 210, startPoint y: 375, endPoint x: 210, endPoint y: 358, distance: 16.4
click at [210, 368] on button "Valsts *" at bounding box center [206, 384] width 102 height 36
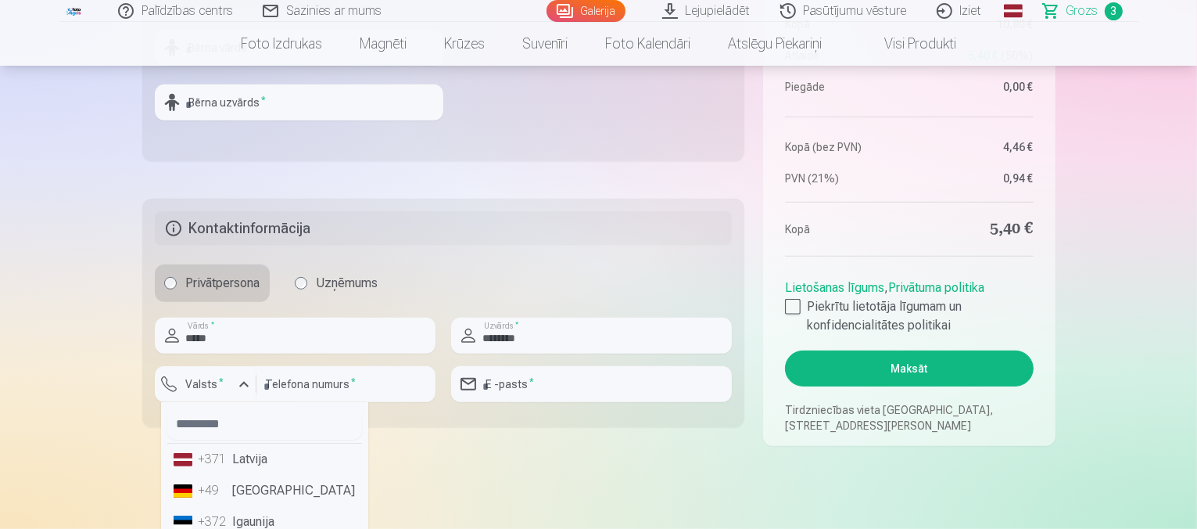
drag, startPoint x: 218, startPoint y: 450, endPoint x: 217, endPoint y: 429, distance: 21.1
click at [217, 434] on ul "+371 [GEOGRAPHIC_DATA] +49 [GEOGRAPHIC_DATA] +372 [GEOGRAPHIC_DATA] +370 [GEOGR…" at bounding box center [264, 514] width 207 height 225
click at [271, 458] on li "+371 Latvija" at bounding box center [264, 458] width 195 height 31
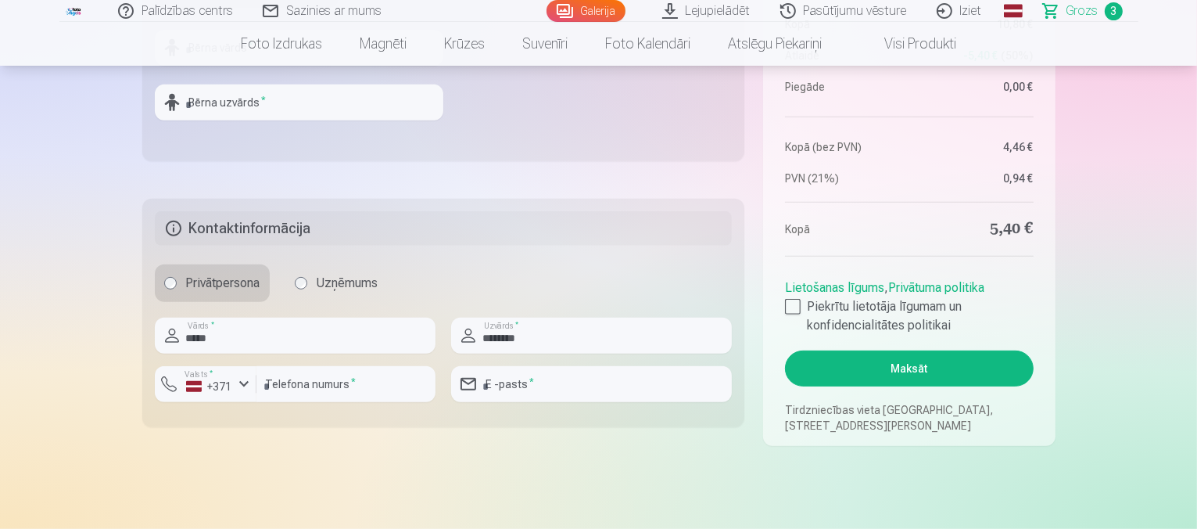
click at [307, 404] on div at bounding box center [346, 408] width 179 height 13
click at [316, 368] on input "number" at bounding box center [346, 384] width 179 height 36
type input "********"
click at [698, 388] on input "email" at bounding box center [591, 384] width 281 height 36
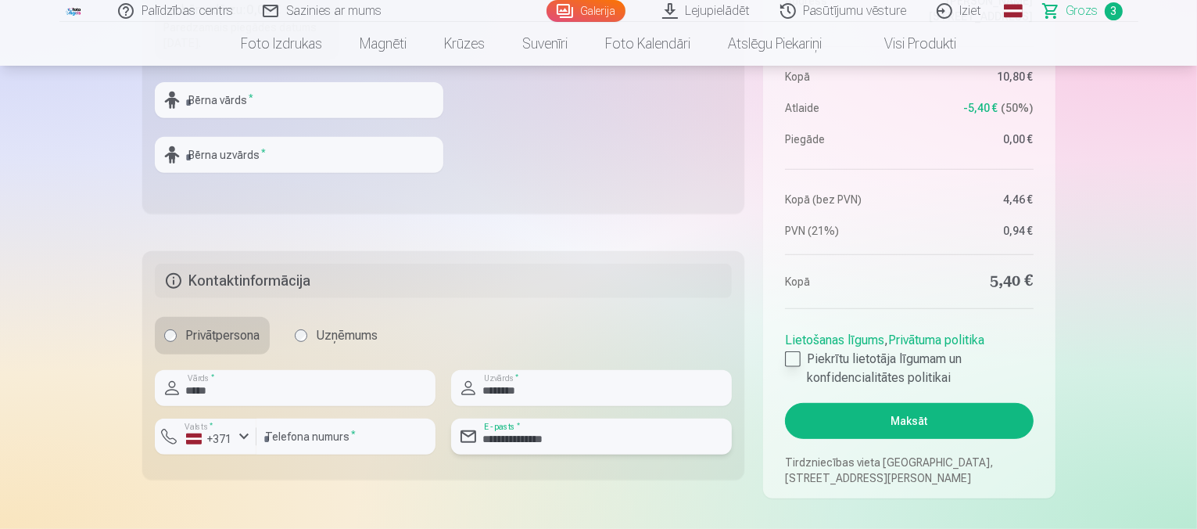
scroll to position [626, 0]
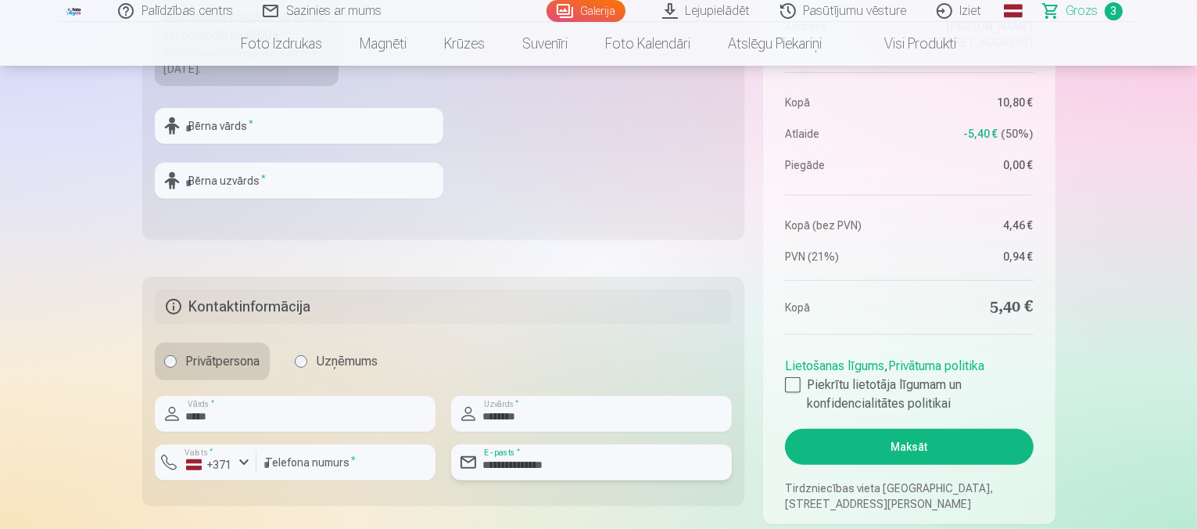
type input "**********"
click at [919, 446] on button "Maksāt" at bounding box center [909, 447] width 248 height 36
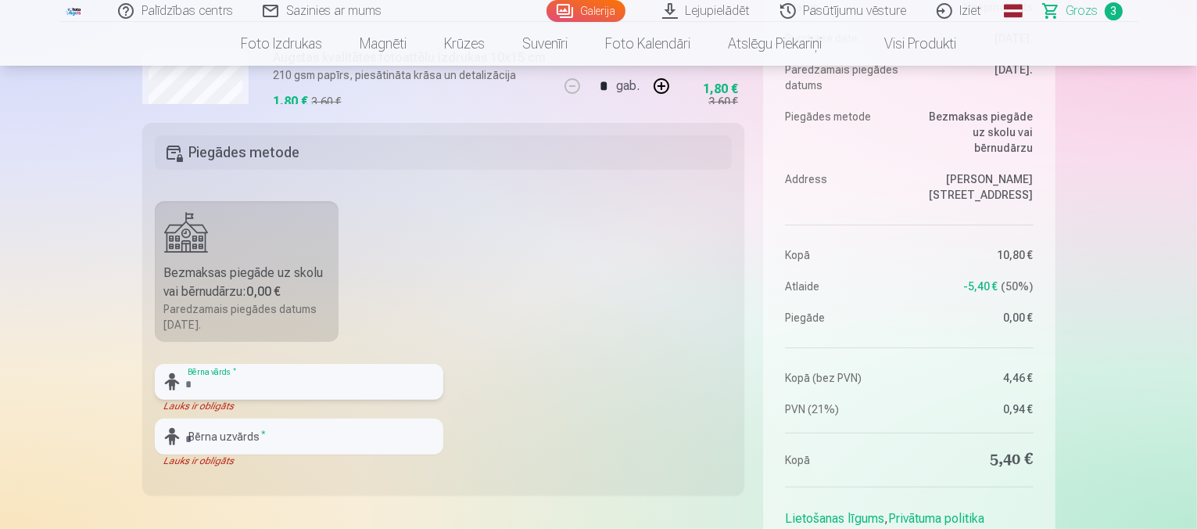
scroll to position [313, 0]
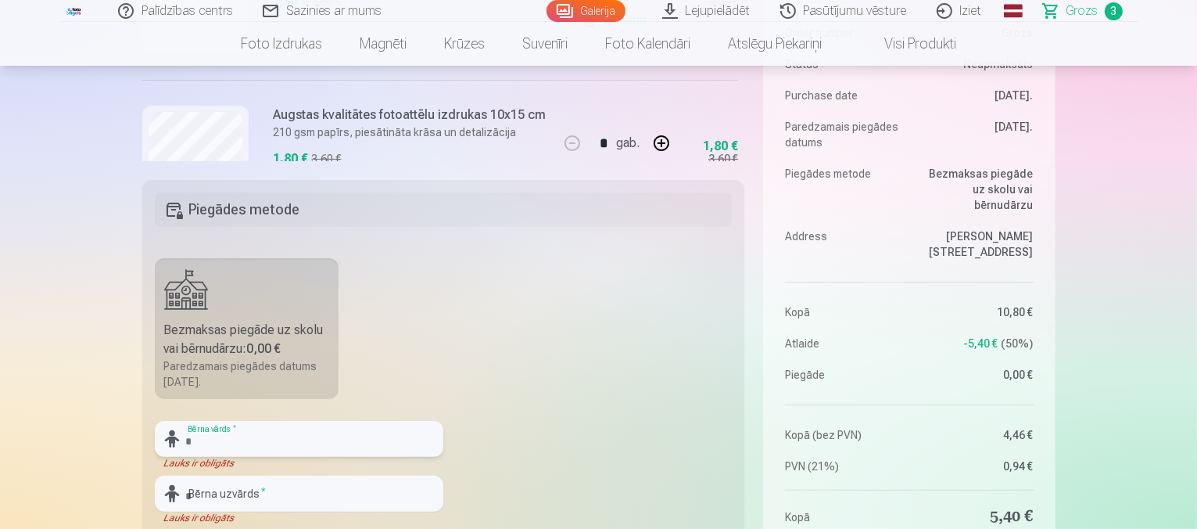
click at [231, 443] on input "text" at bounding box center [299, 439] width 289 height 36
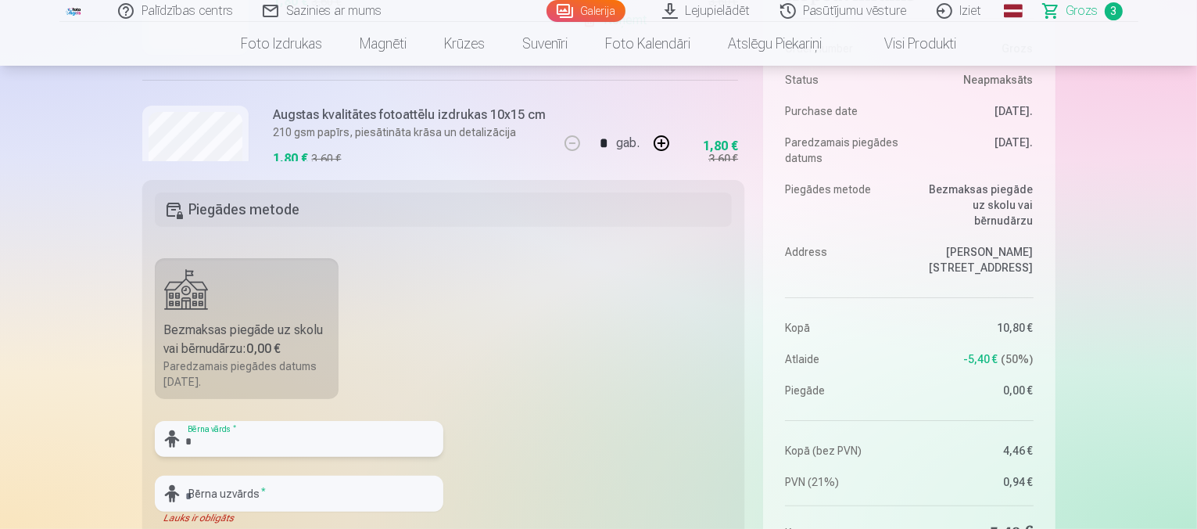
type input "*"
click at [231, 486] on input "text" at bounding box center [299, 494] width 289 height 36
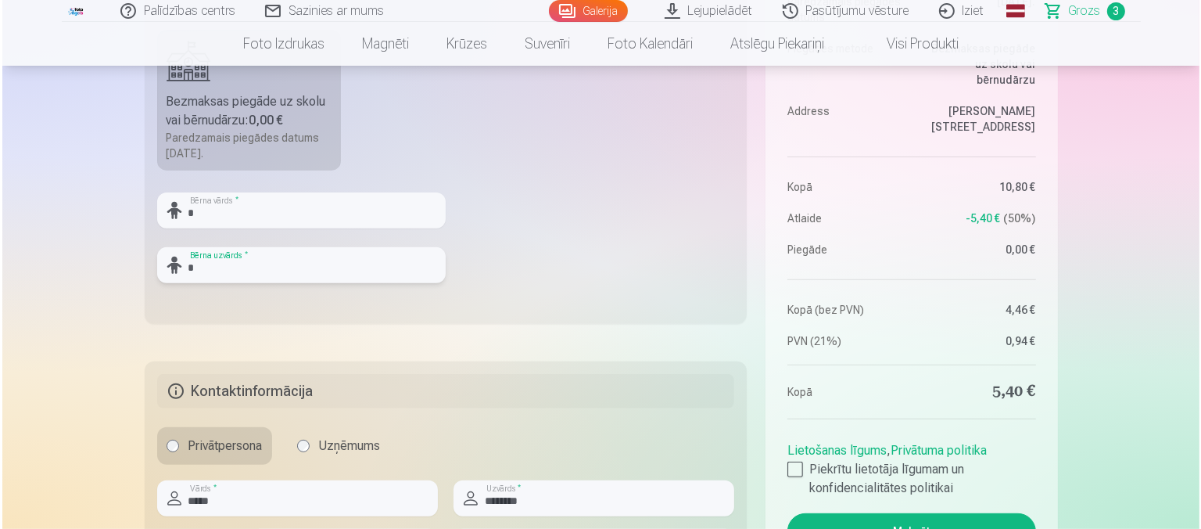
scroll to position [626, 0]
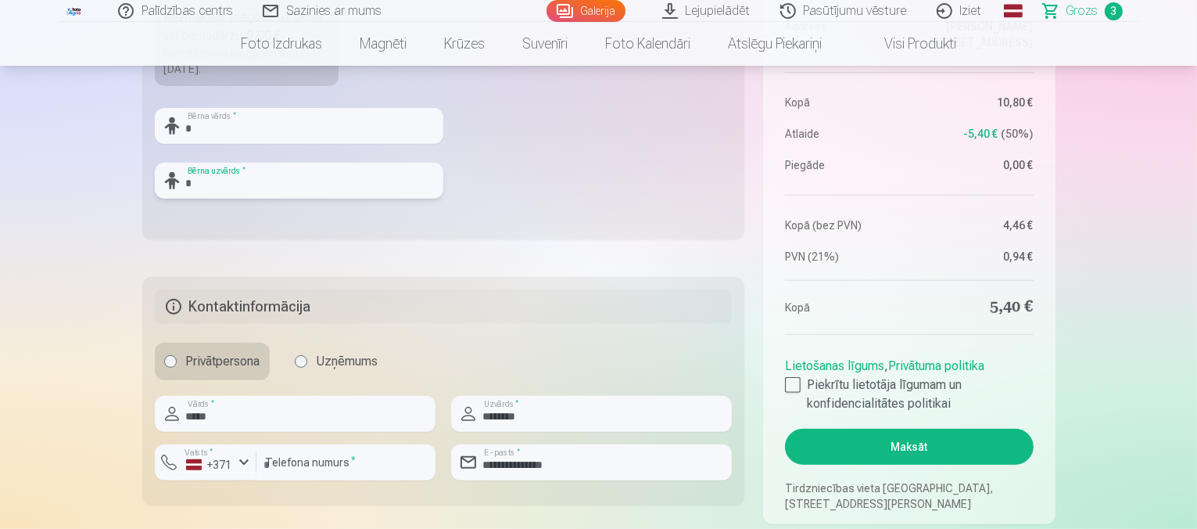
type input "*"
click at [924, 455] on button "Maksāt" at bounding box center [909, 447] width 248 height 36
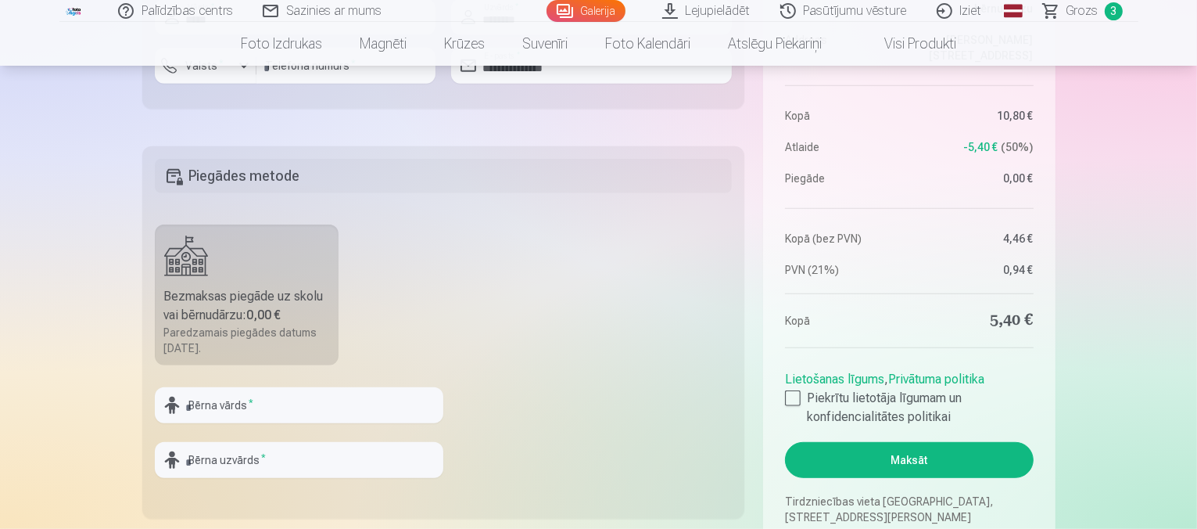
scroll to position [938, 0]
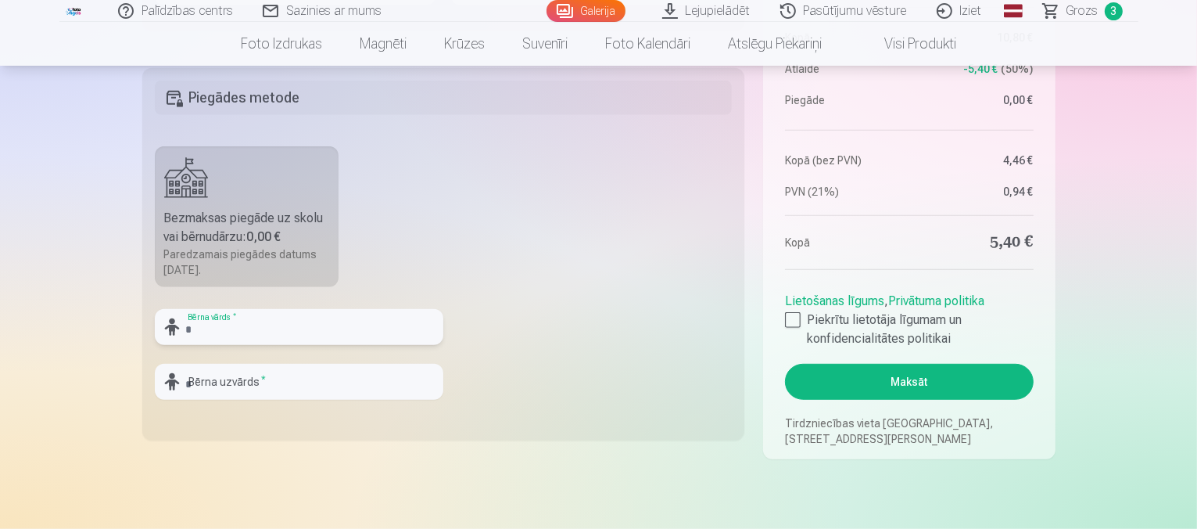
click at [283, 332] on input "text" at bounding box center [299, 327] width 289 height 36
click at [788, 321] on div at bounding box center [793, 320] width 16 height 16
click at [266, 317] on input "text" at bounding box center [299, 327] width 289 height 36
type input "*"
click at [268, 385] on input "text" at bounding box center [299, 382] width 289 height 36
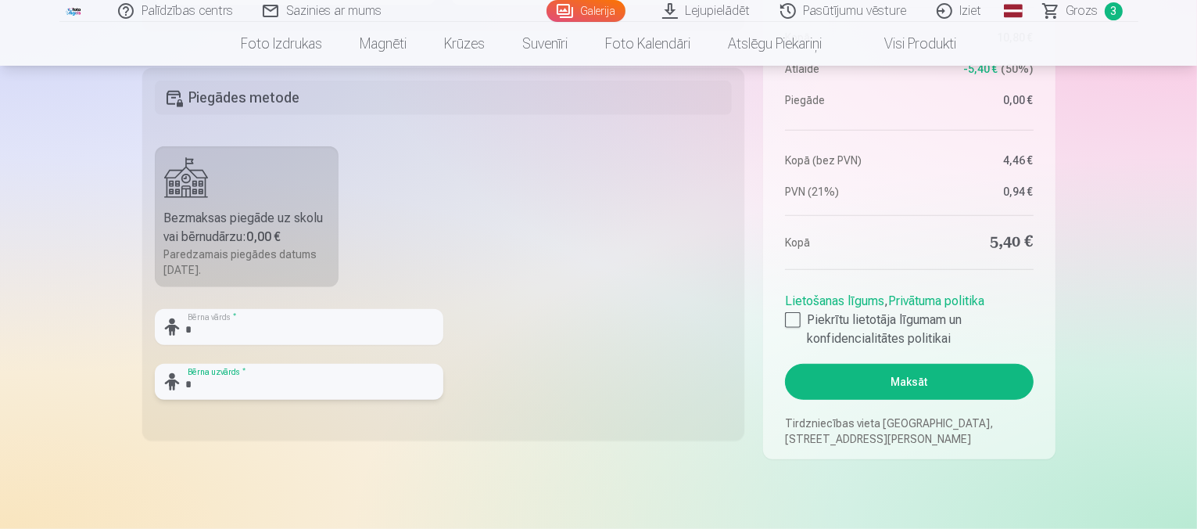
type input "*"
click at [976, 388] on button "Maksāt" at bounding box center [909, 382] width 248 height 36
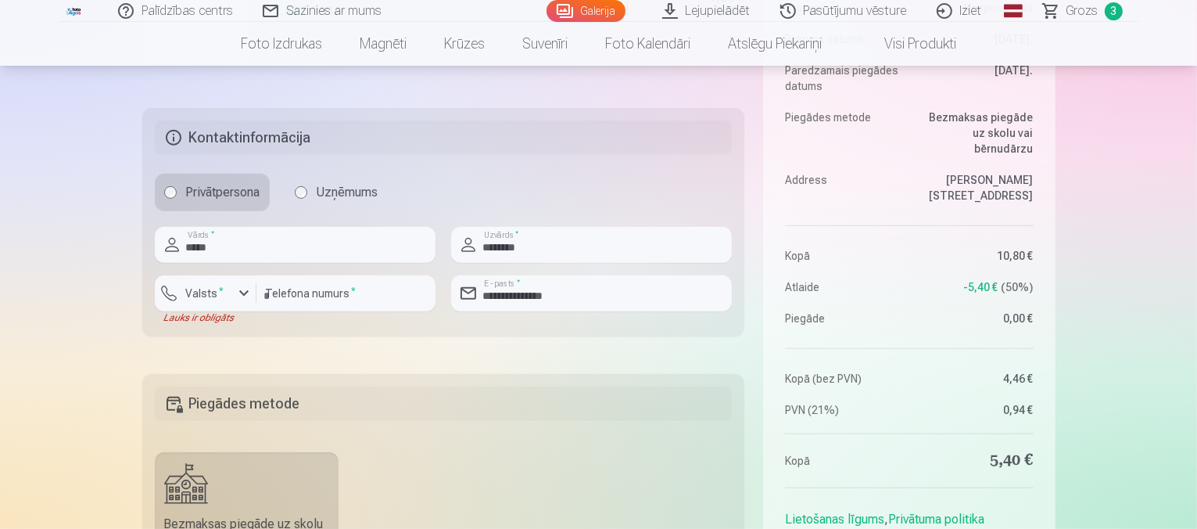
scroll to position [626, 0]
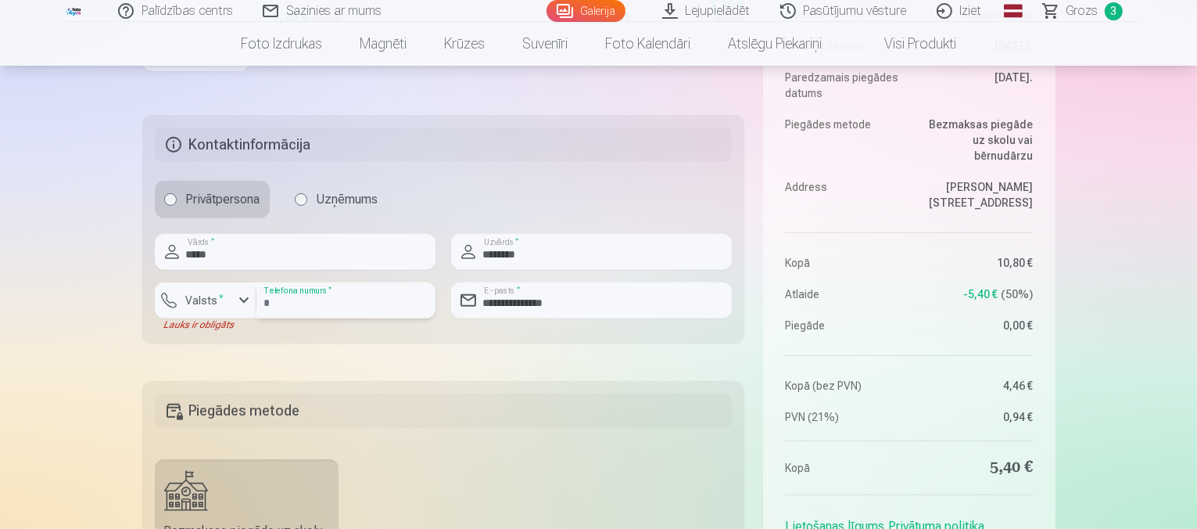
click at [275, 301] on input "**********" at bounding box center [346, 300] width 179 height 36
click at [226, 295] on label "Valsts *" at bounding box center [205, 300] width 51 height 16
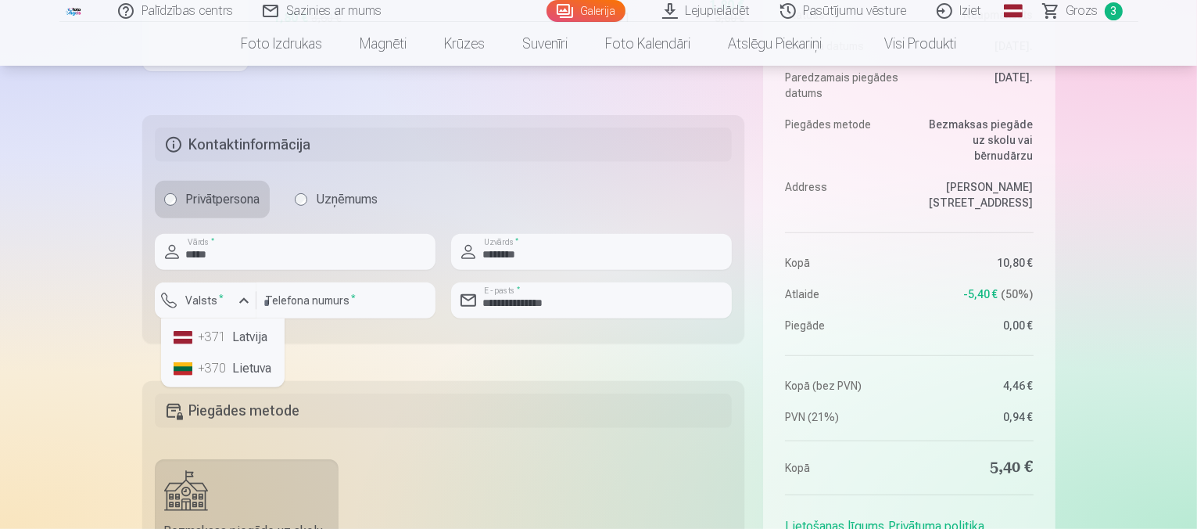
click at [231, 326] on li "+371 Latvija" at bounding box center [222, 336] width 111 height 31
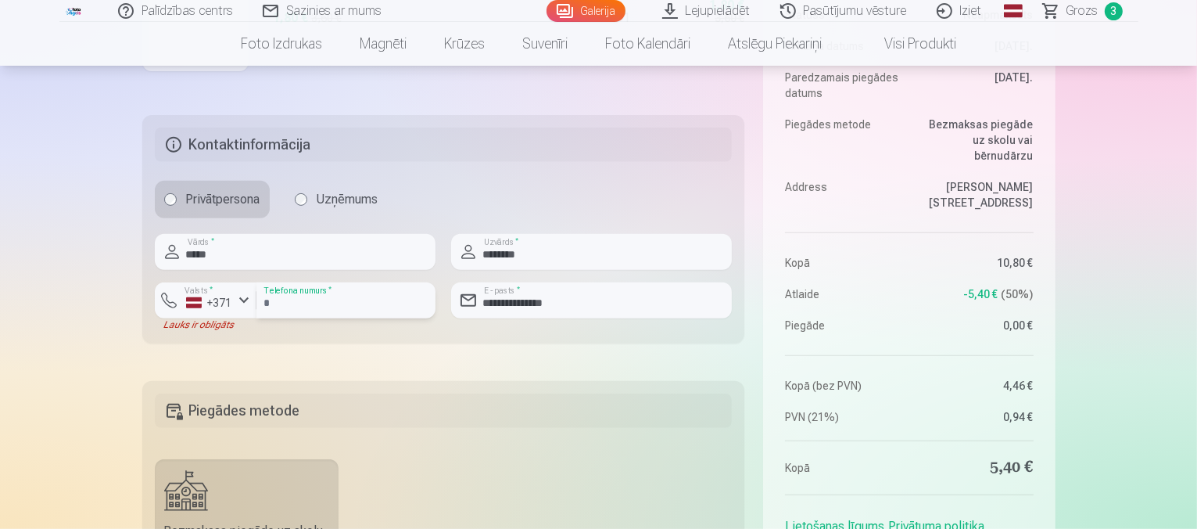
click at [284, 306] on input "**********" at bounding box center [346, 300] width 179 height 36
type input "********"
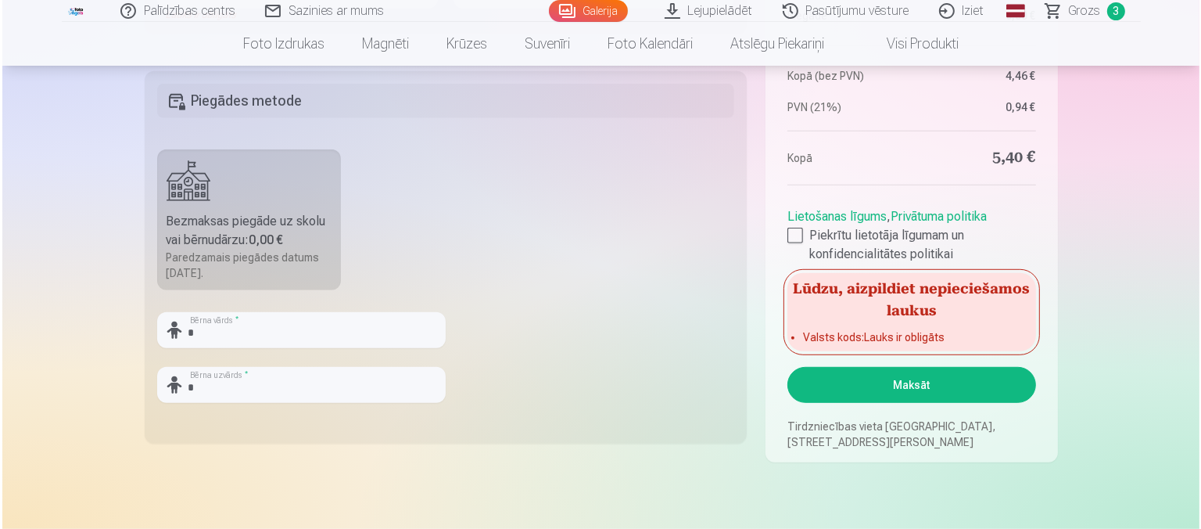
scroll to position [938, 0]
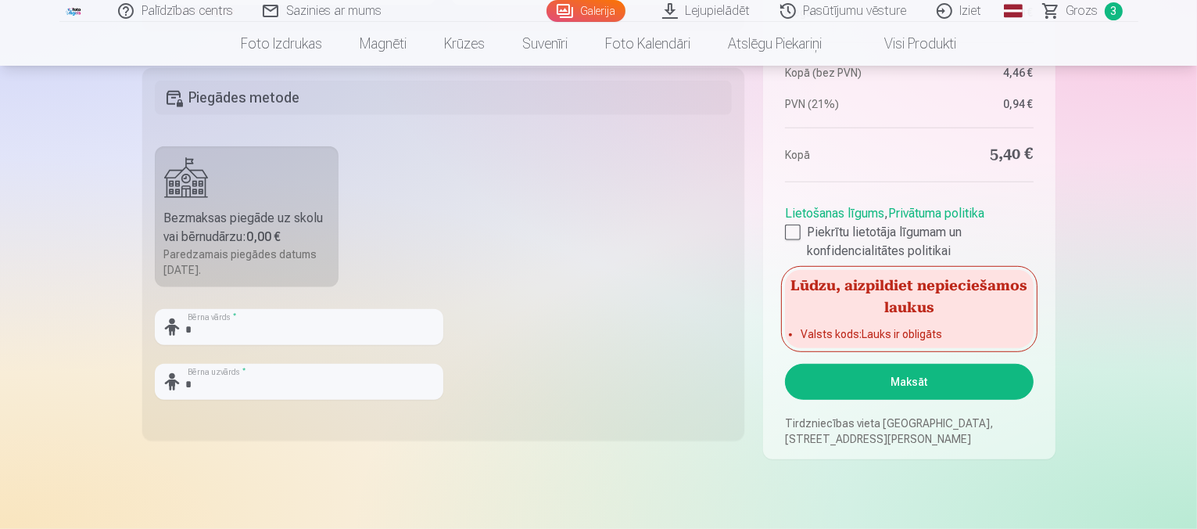
click at [891, 386] on button "Maksāt" at bounding box center [909, 382] width 248 height 36
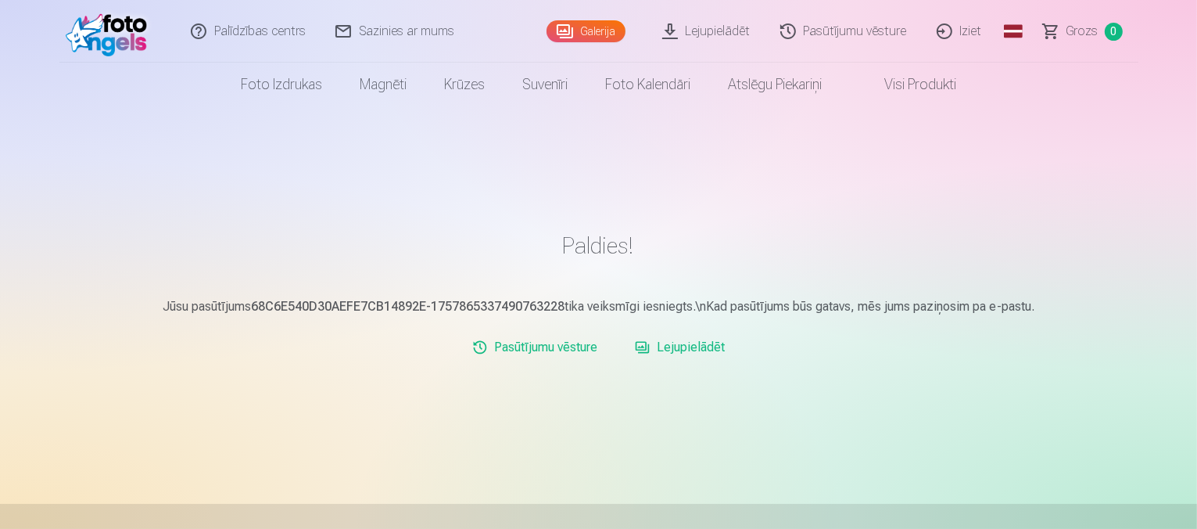
click at [134, 43] on img at bounding box center [111, 31] width 90 height 50
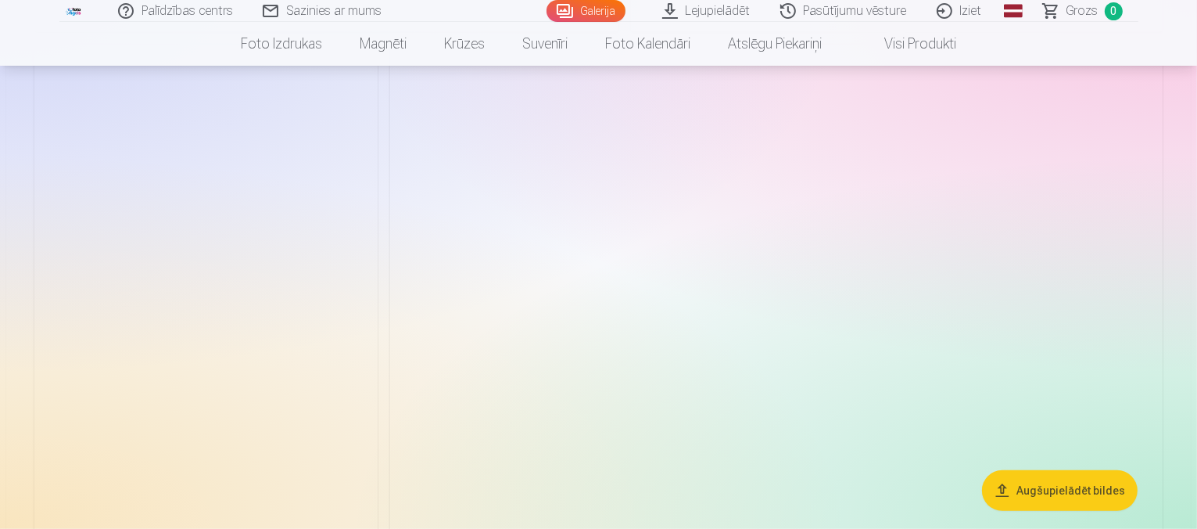
scroll to position [704, 0]
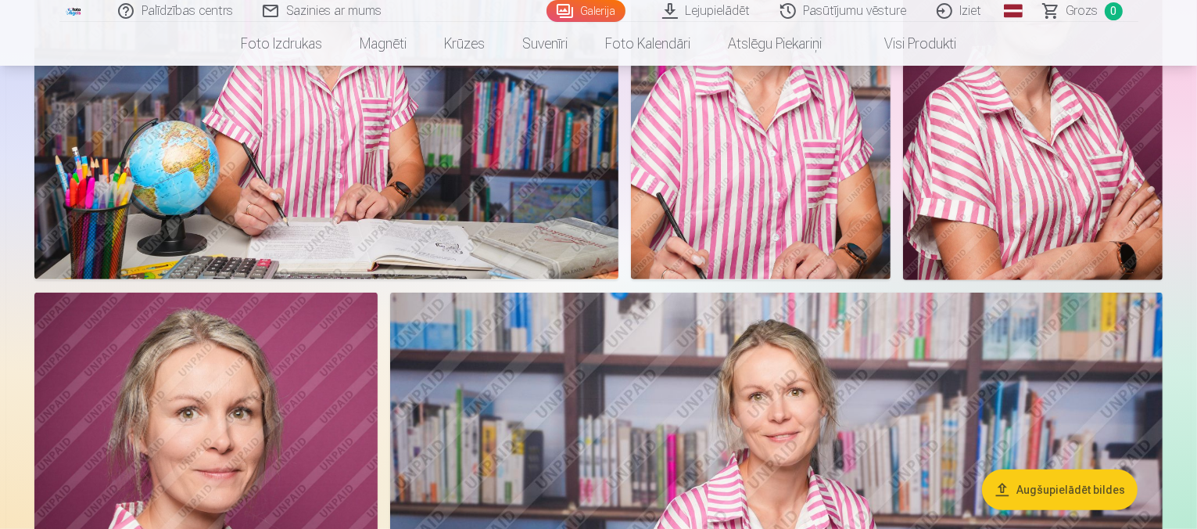
click at [974, 16] on link "Iziet" at bounding box center [960, 11] width 75 height 22
